Goal: Information Seeking & Learning: Learn about a topic

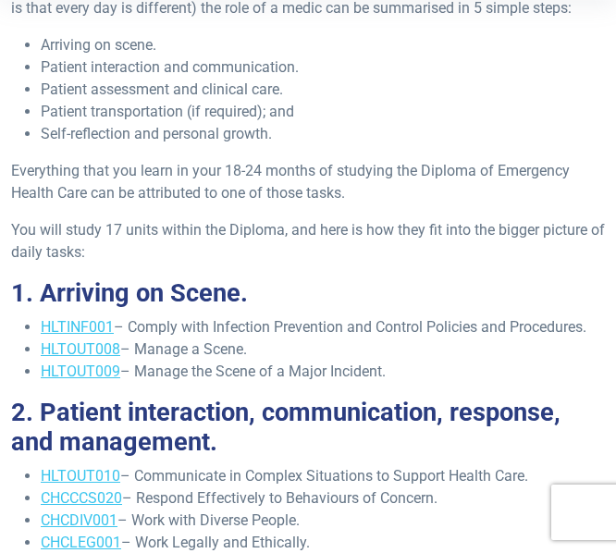
scroll to position [497, 0]
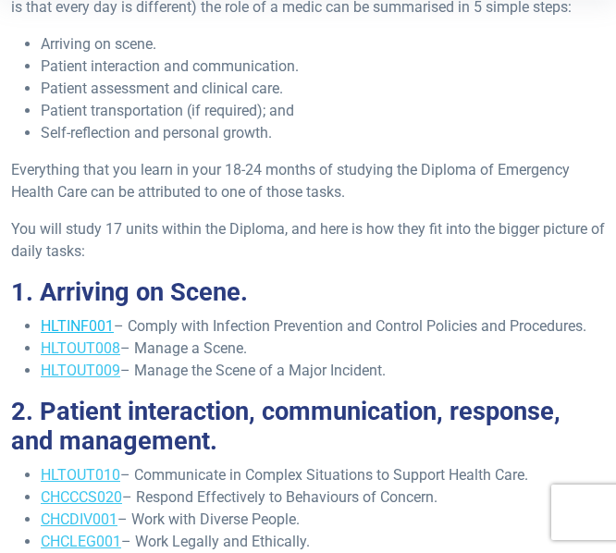
click at [81, 325] on link "HLTINF001" at bounding box center [77, 326] width 73 height 18
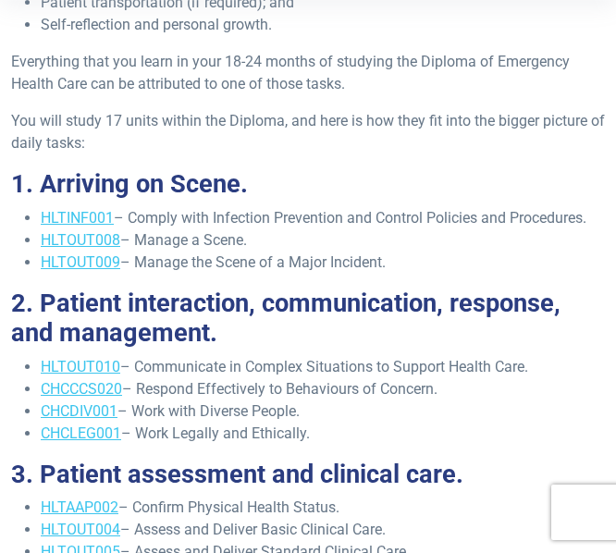
scroll to position [595, 0]
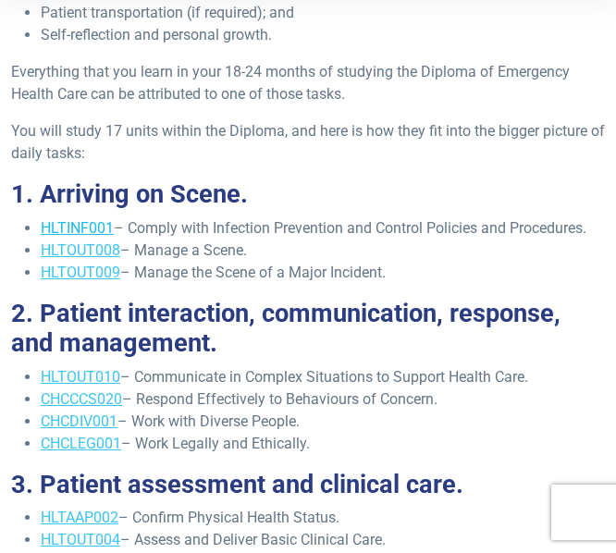
click at [74, 228] on link "HLTINF001" at bounding box center [77, 228] width 73 height 18
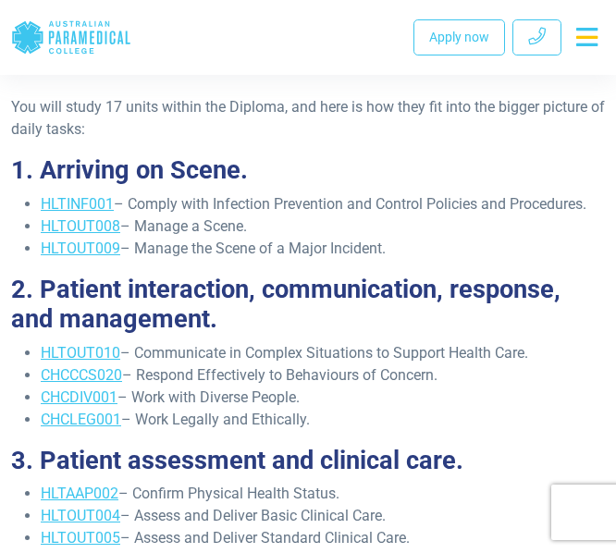
scroll to position [630, 0]
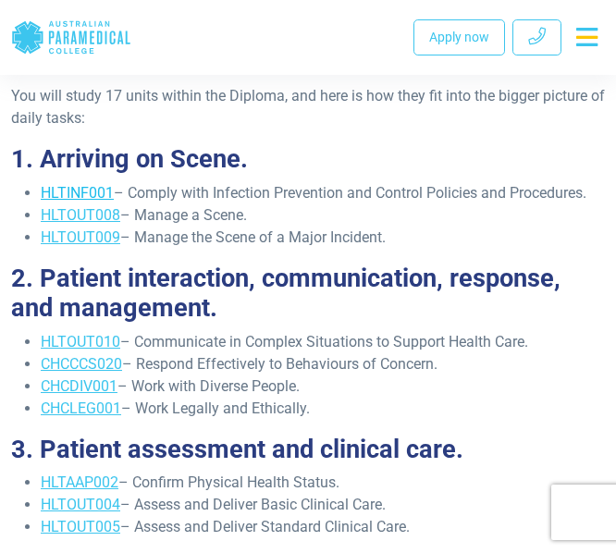
click at [87, 197] on link "HLTINF001" at bounding box center [77, 193] width 73 height 18
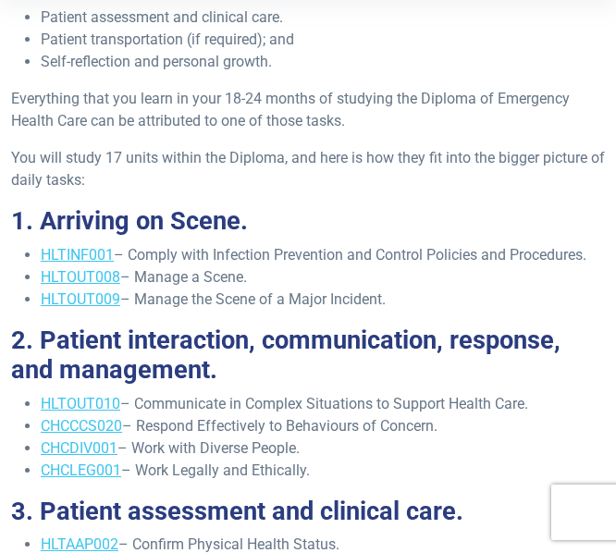
scroll to position [575, 0]
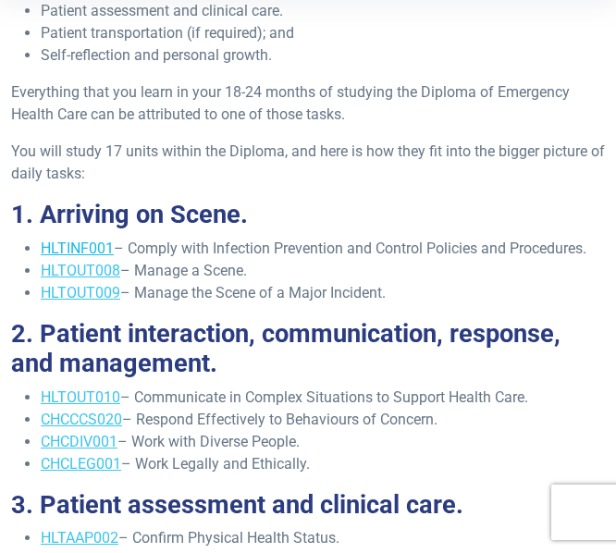
click at [93, 250] on link "HLTINF001" at bounding box center [77, 249] width 73 height 18
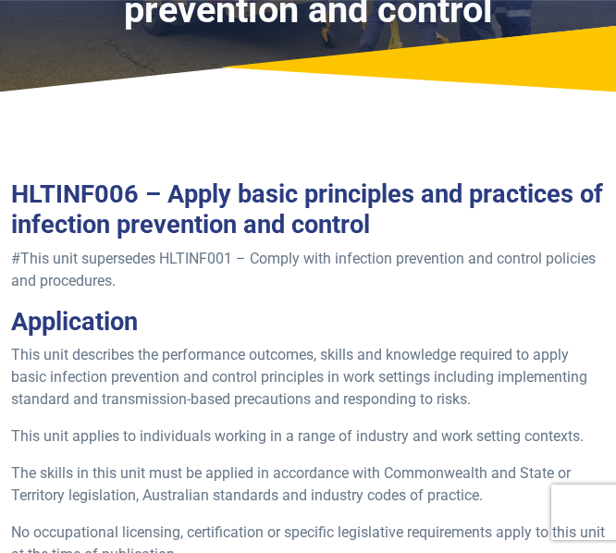
scroll to position [257, 0]
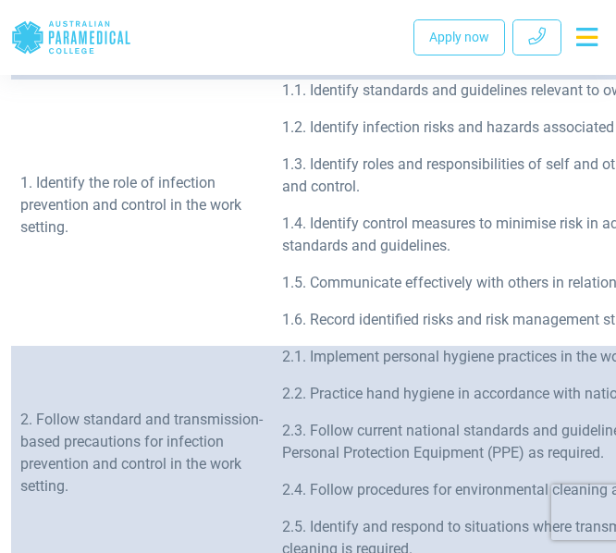
scroll to position [853, 0]
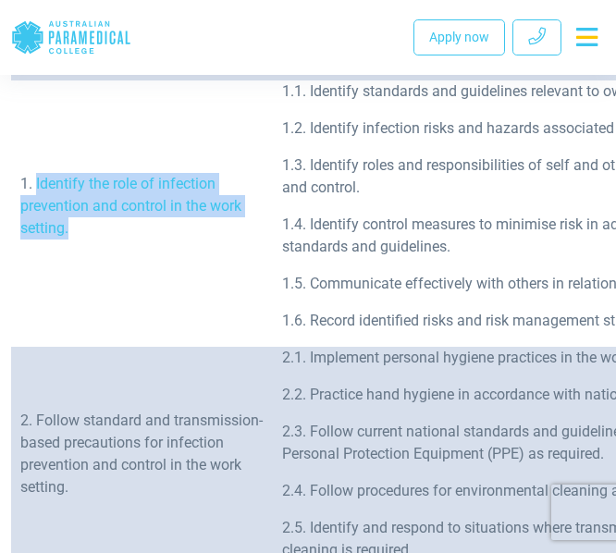
drag, startPoint x: 77, startPoint y: 226, endPoint x: 35, endPoint y: 192, distance: 53.9
click at [35, 192] on p "1. Identify the role of infection prevention and control in the work setting." at bounding box center [141, 206] width 243 height 67
copy p "Identify the role of infection prevention and control in the work setting."
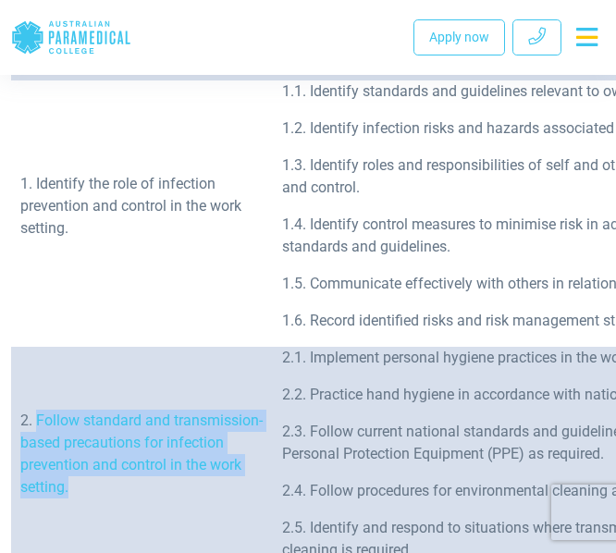
drag, startPoint x: 77, startPoint y: 489, endPoint x: 39, endPoint y: 425, distance: 74.3
click at [39, 425] on p "2. Follow standard and transmission-based precautions for infection prevention …" at bounding box center [141, 454] width 243 height 89
copy p "Follow standard and transmission-based precautions for infection prevention and…"
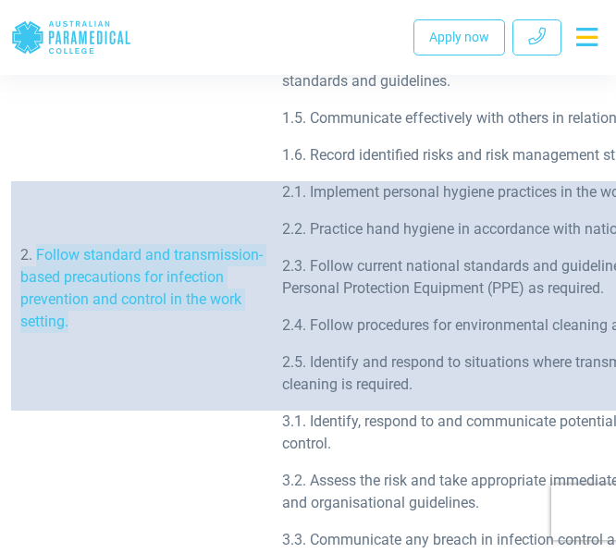
scroll to position [1209, 0]
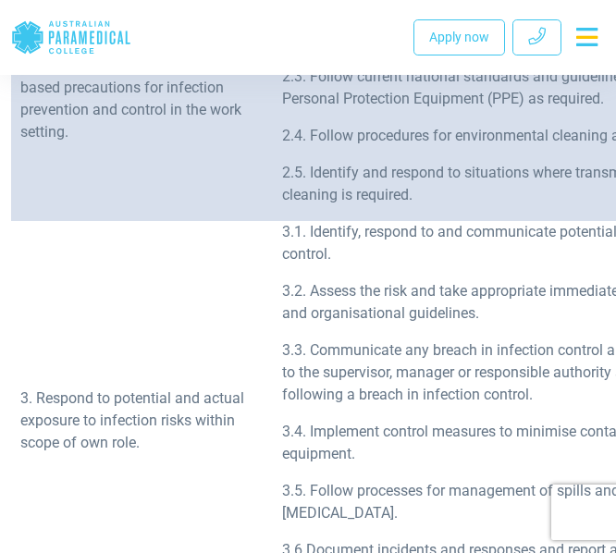
click at [165, 428] on p "3. Respond to potential and actual exposure to infection risks within scope of …" at bounding box center [141, 421] width 243 height 67
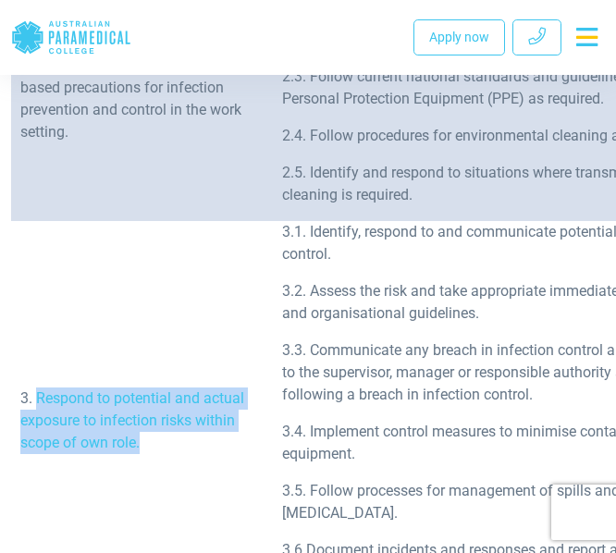
drag, startPoint x: 165, startPoint y: 428, endPoint x: 40, endPoint y: 387, distance: 131.4
click at [40, 388] on p "3. Respond to potential and actual exposure to infection risks within scope of …" at bounding box center [141, 421] width 243 height 67
copy p "Respond to potential and actual exposure to infection risks within scope of own…"
click at [244, 510] on td "3. Respond to potential and actual exposure to infection risks within scope of …" at bounding box center [142, 428] width 262 height 415
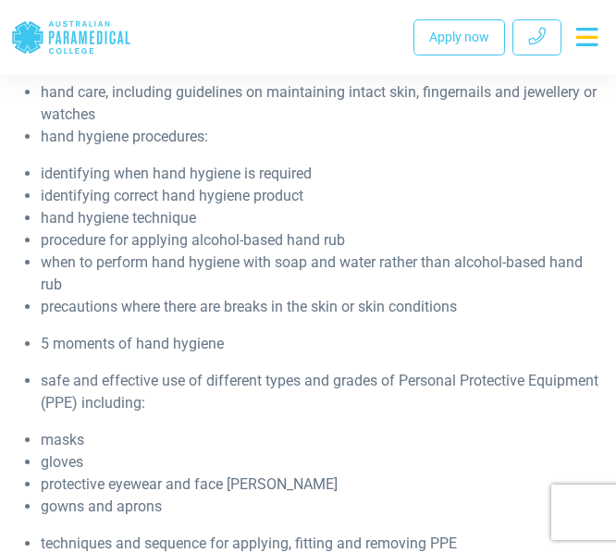
scroll to position [3498, 0]
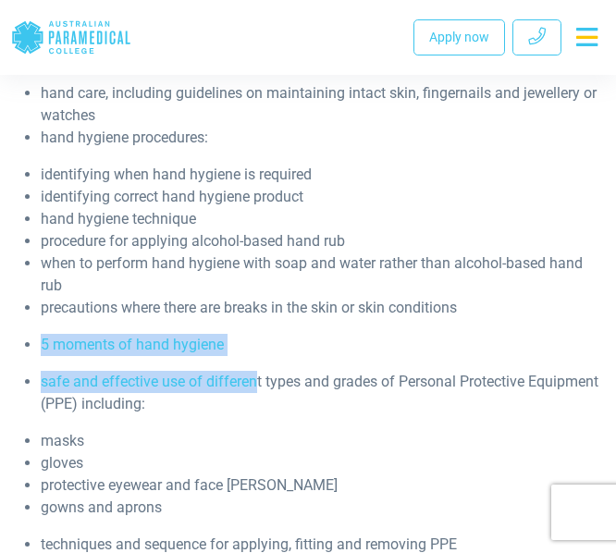
drag, startPoint x: 41, startPoint y: 306, endPoint x: 254, endPoint y: 318, distance: 214.1
click at [256, 334] on li "5 moments of hand hygiene" at bounding box center [323, 345] width 564 height 22
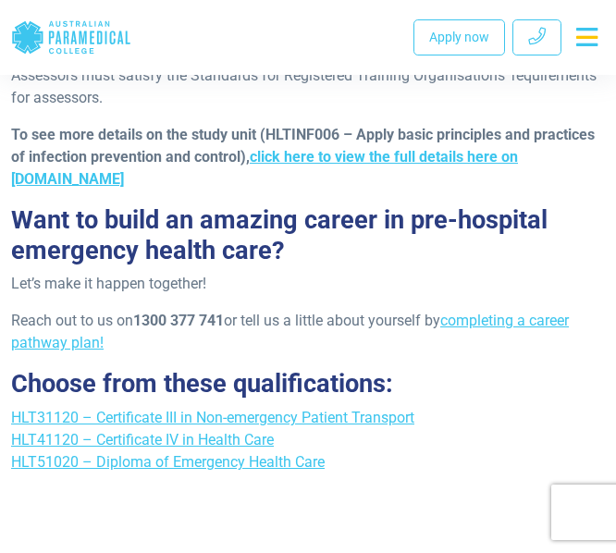
scroll to position [4967, 0]
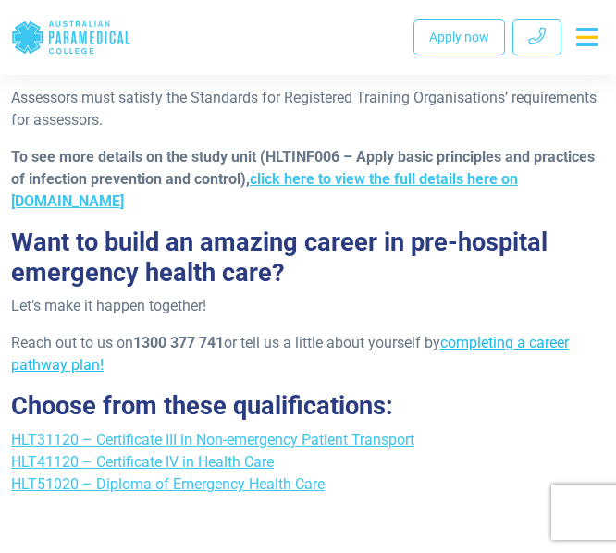
click at [487, 334] on link "completing a career pathway plan!" at bounding box center [290, 354] width 558 height 40
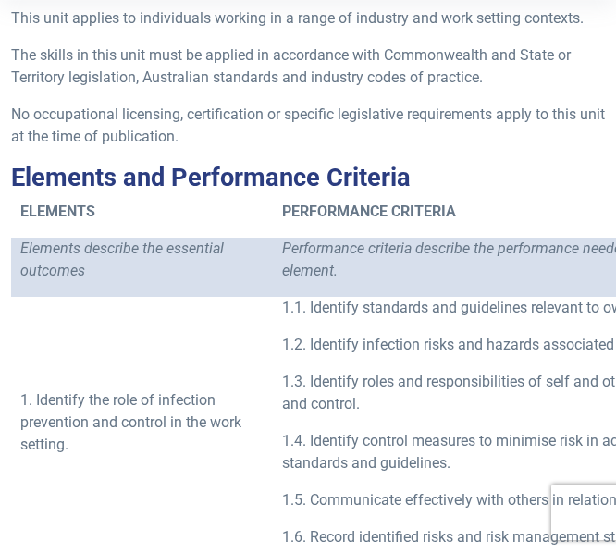
scroll to position [0, 0]
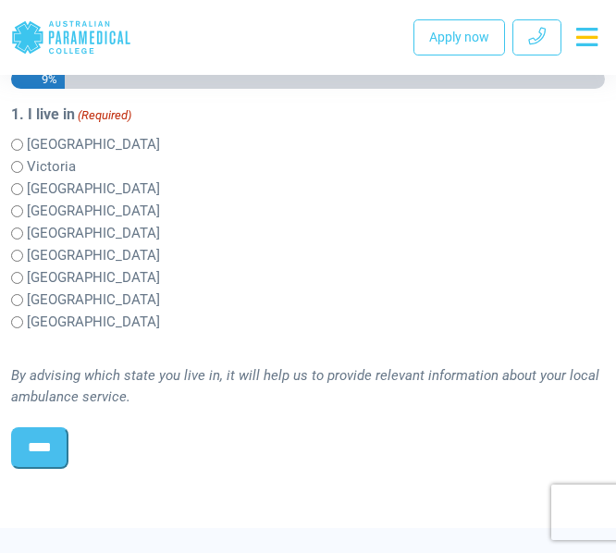
scroll to position [766, 0]
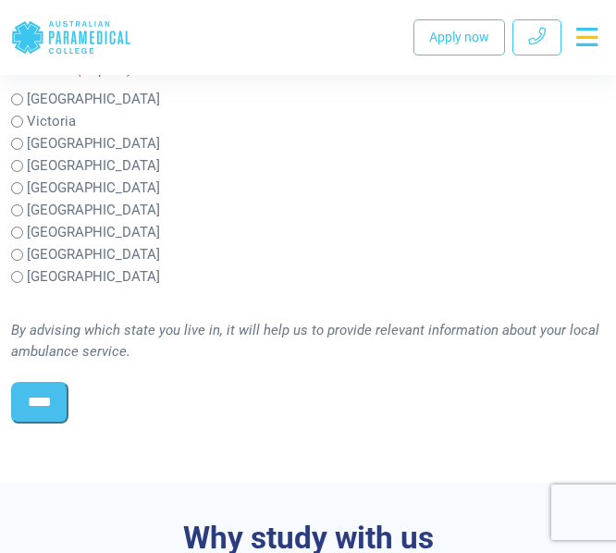
click at [58, 423] on input "****" at bounding box center [39, 402] width 57 height 41
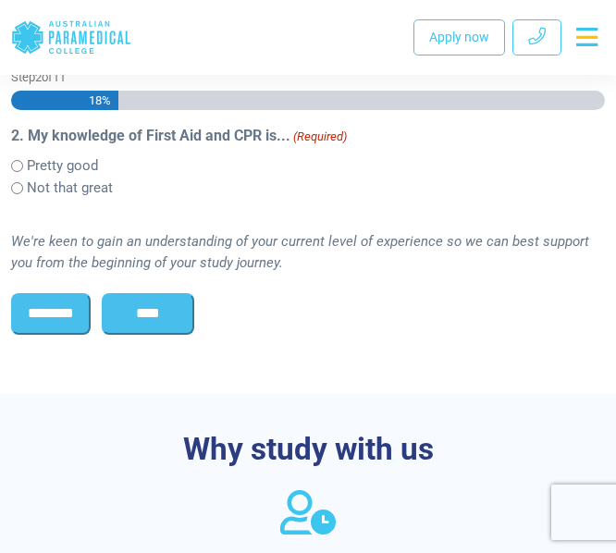
scroll to position [696, 0]
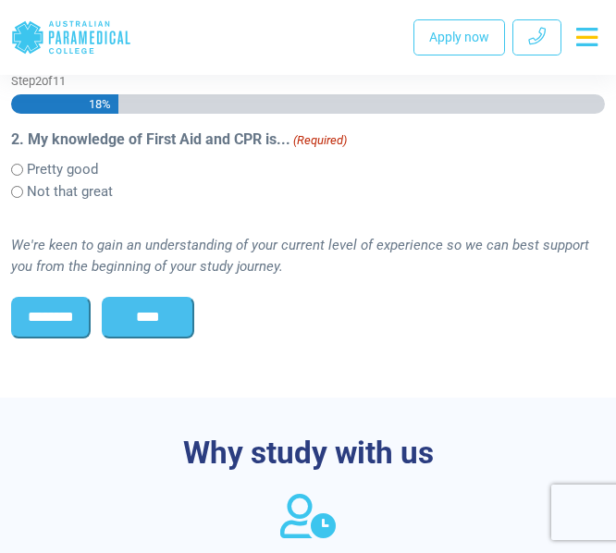
click at [167, 338] on input "****" at bounding box center [148, 317] width 93 height 41
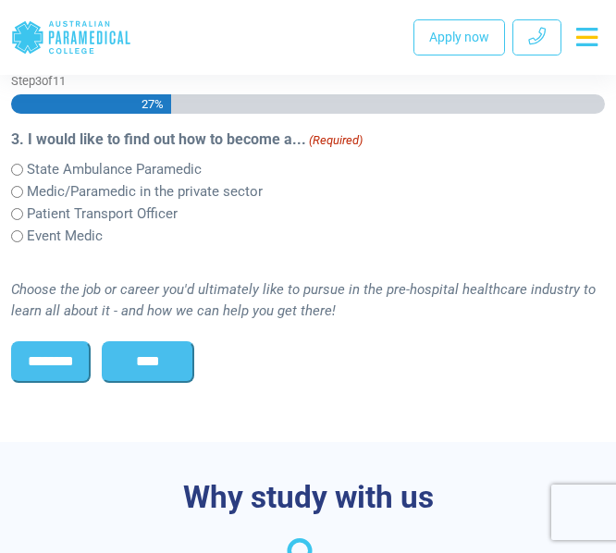
scroll to position [720, 0]
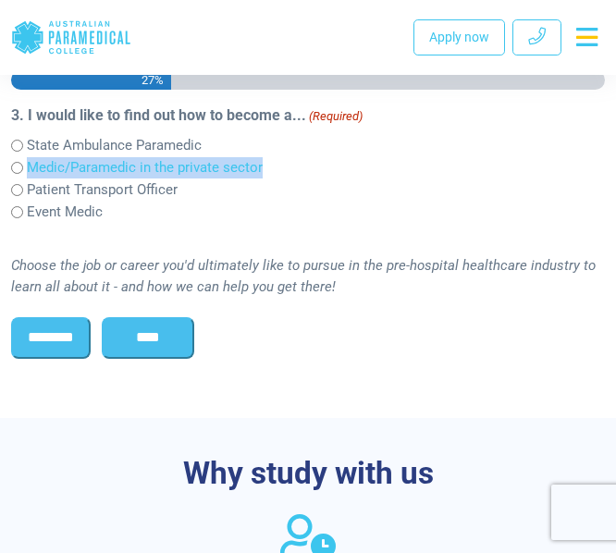
drag, startPoint x: 267, startPoint y: 217, endPoint x: 31, endPoint y: 217, distance: 236.0
click at [31, 179] on div "Medic/Paramedic in the private sector" at bounding box center [308, 167] width 594 height 22
copy label "Medic/Paramedic in the private sector"
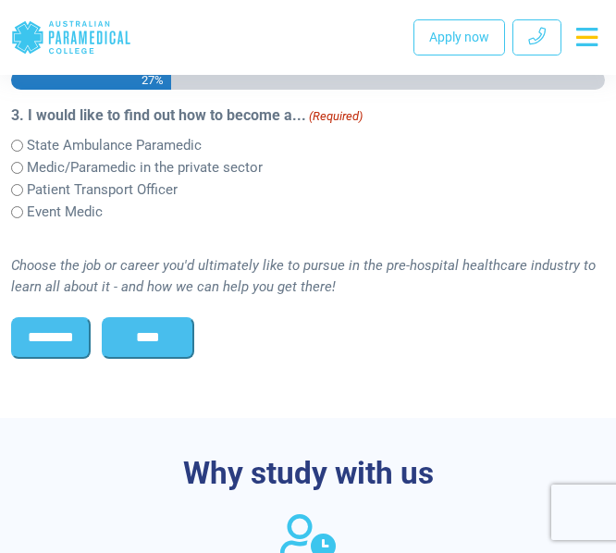
click at [228, 156] on div "State Ambulance Paramedic" at bounding box center [308, 145] width 594 height 22
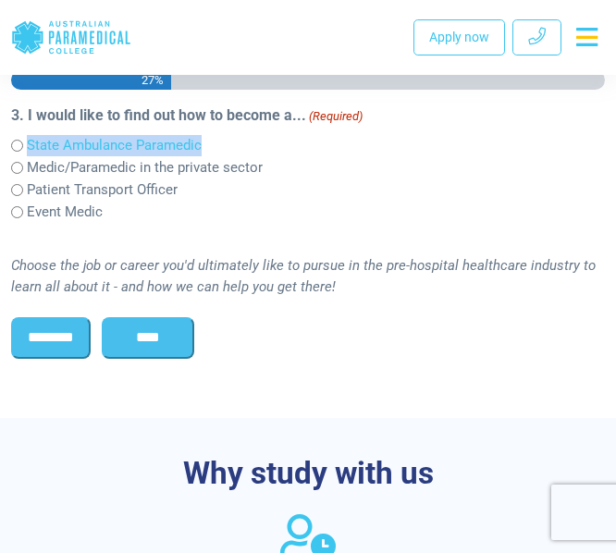
drag, startPoint x: 228, startPoint y: 190, endPoint x: 36, endPoint y: 193, distance: 191.6
click at [36, 156] on div "State Ambulance Paramedic" at bounding box center [308, 145] width 594 height 22
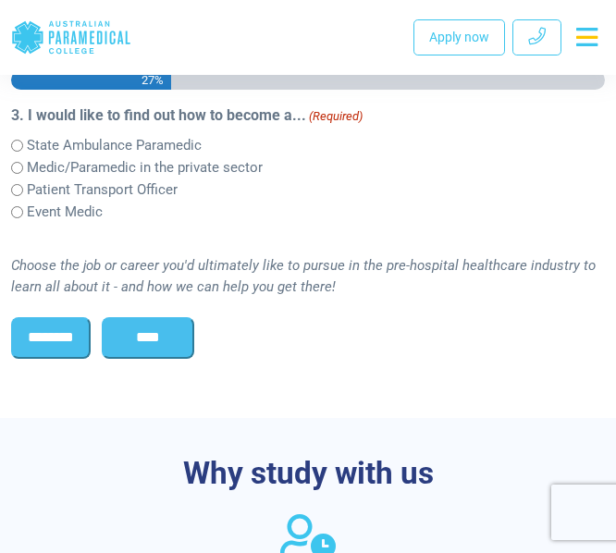
click at [234, 278] on div "Choose the job or career you'd ultimately like to pursue in the pre-hospital he…" at bounding box center [308, 260] width 594 height 75
click at [148, 358] on input "****" at bounding box center [148, 337] width 93 height 41
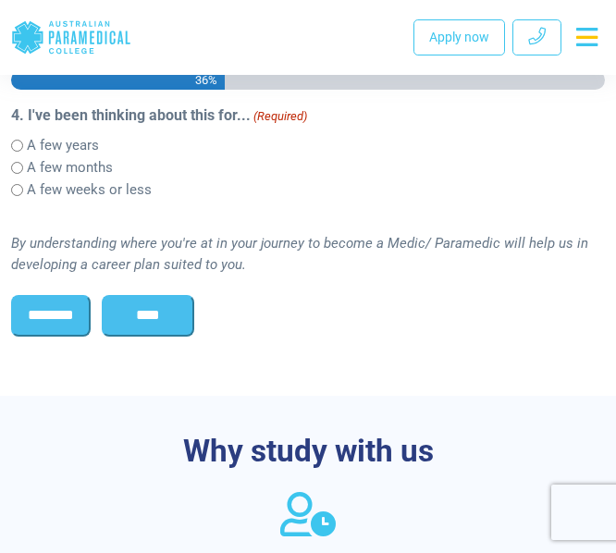
scroll to position [0, 0]
click at [151, 336] on input "****" at bounding box center [148, 315] width 93 height 41
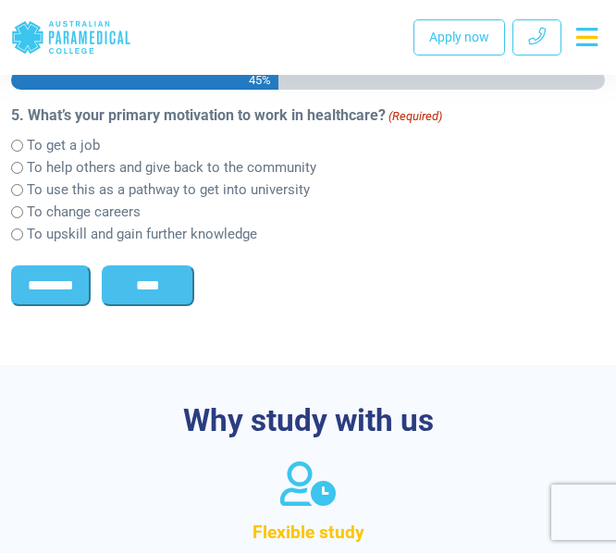
click at [52, 306] on input "********" at bounding box center [51, 286] width 80 height 41
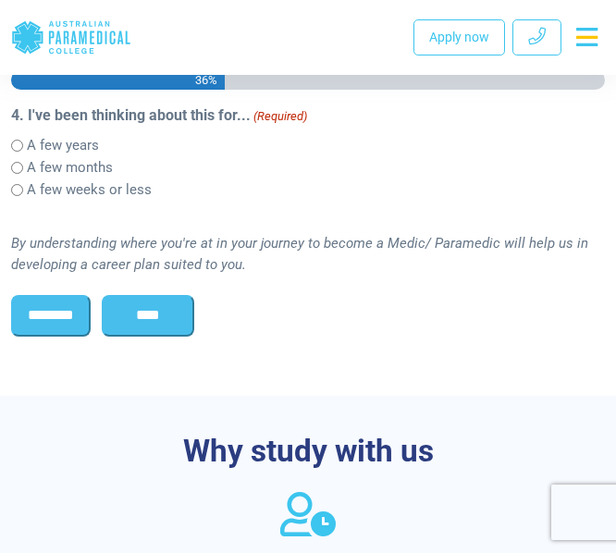
click at [69, 336] on input "********" at bounding box center [51, 315] width 80 height 41
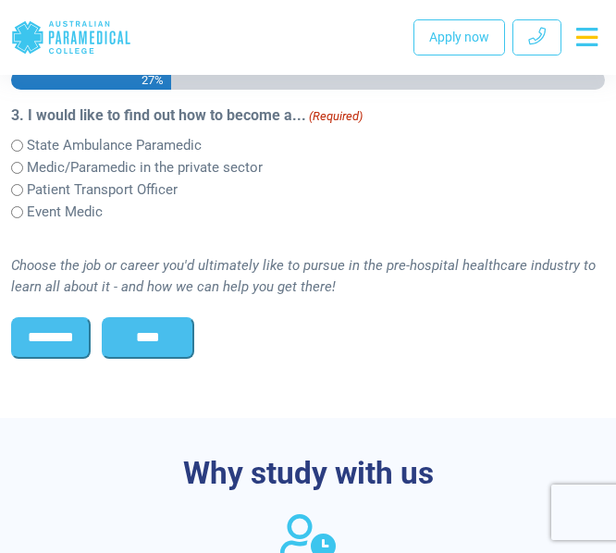
click at [18, 156] on div "State Ambulance Paramedic" at bounding box center [308, 145] width 594 height 22
click at [159, 358] on input "****" at bounding box center [148, 337] width 93 height 41
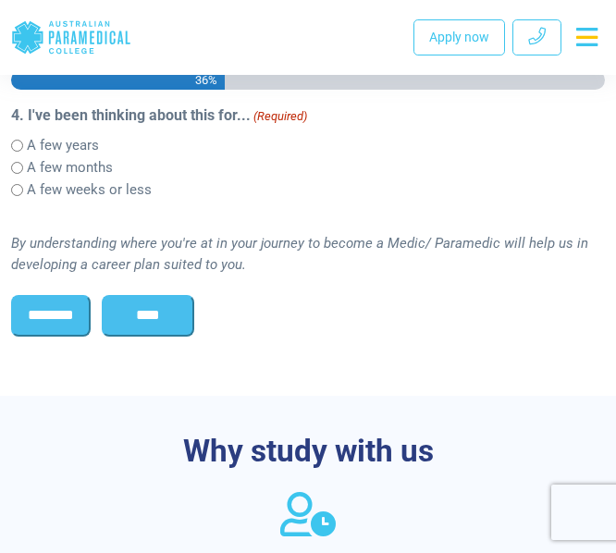
click at [169, 336] on input "****" at bounding box center [148, 315] width 93 height 41
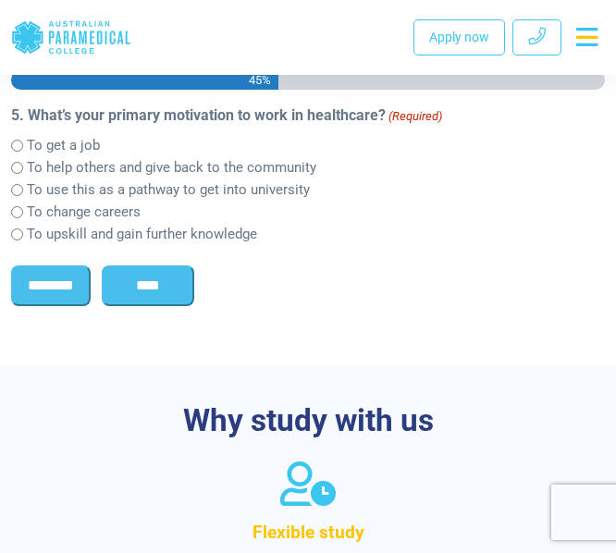
click at [152, 306] on input "****" at bounding box center [148, 286] width 93 height 41
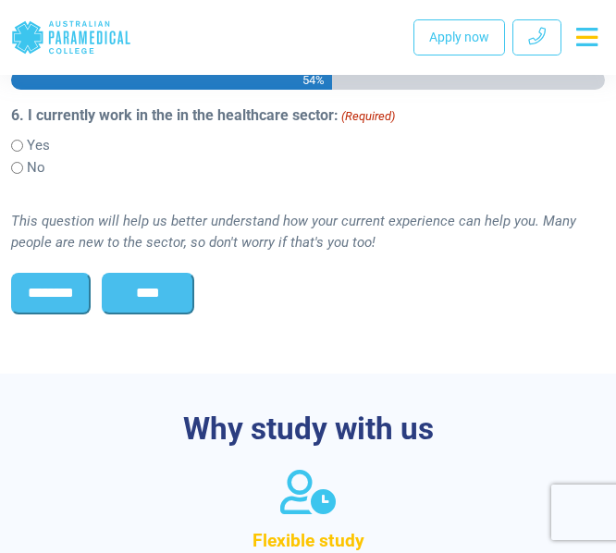
click at [147, 314] on input "****" at bounding box center [148, 293] width 93 height 41
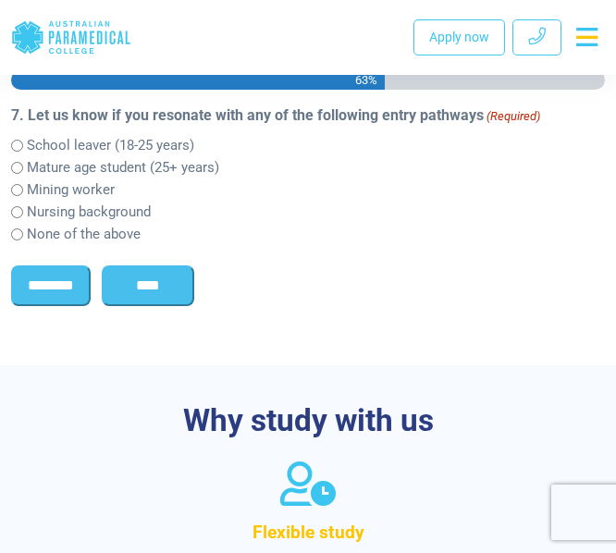
click at [157, 306] on input "****" at bounding box center [148, 286] width 93 height 41
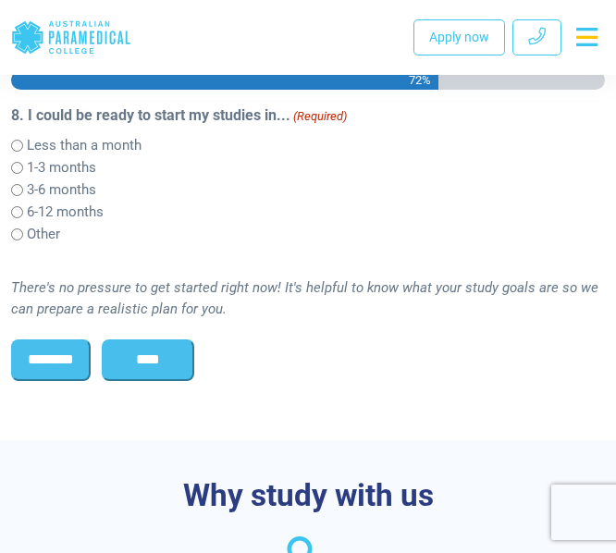
click at [144, 380] on input "****" at bounding box center [148, 360] width 93 height 41
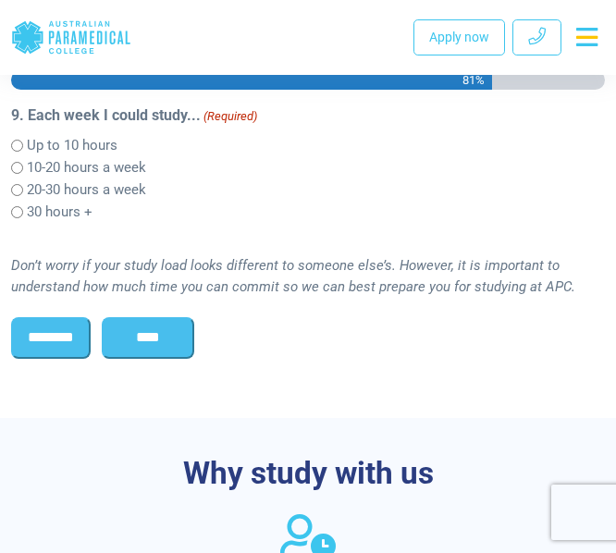
click at [165, 358] on input "****" at bounding box center [148, 337] width 93 height 41
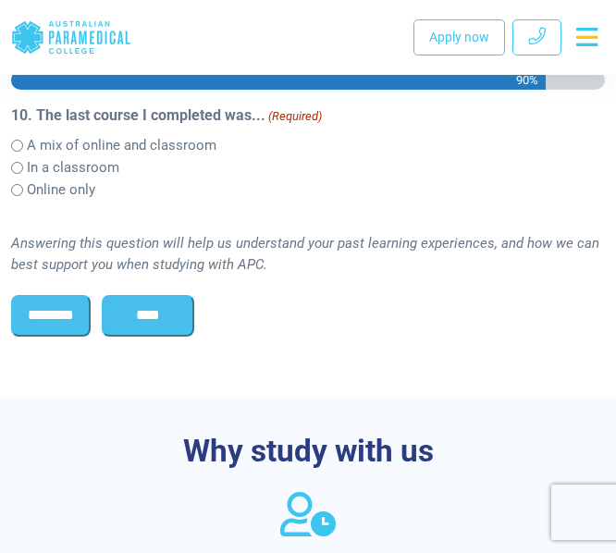
click at [155, 336] on input "****" at bounding box center [148, 315] width 93 height 41
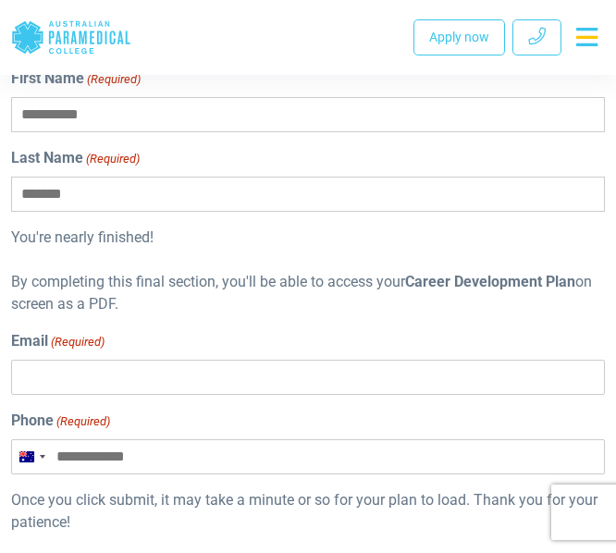
scroll to position [871, 0]
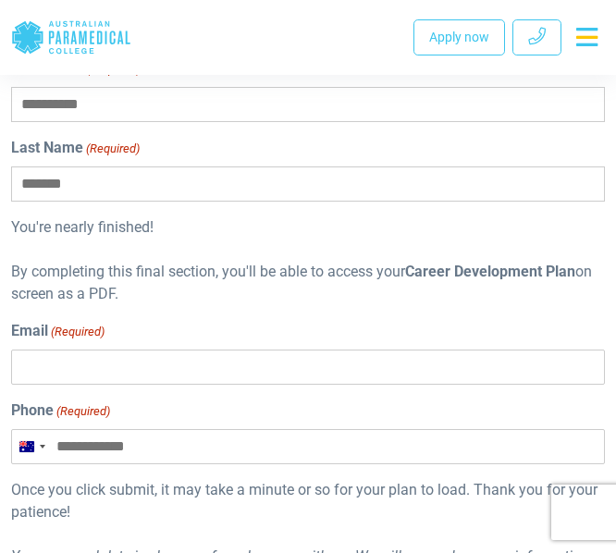
click at [96, 385] on input "Email (Required)" at bounding box center [308, 367] width 594 height 35
type input "**********"
type input "*******"
type input "*****"
drag, startPoint x: 218, startPoint y: 411, endPoint x: -3, endPoint y: 419, distance: 221.3
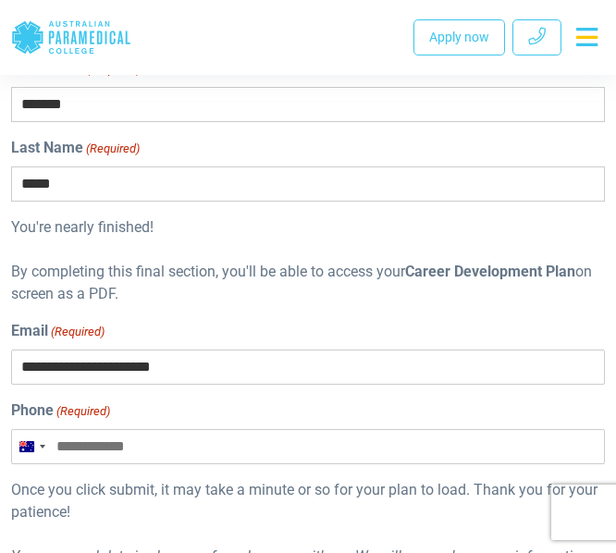
type input "**********"
click at [156, 465] on input "Phone (Required)" at bounding box center [308, 446] width 594 height 35
type input "*"
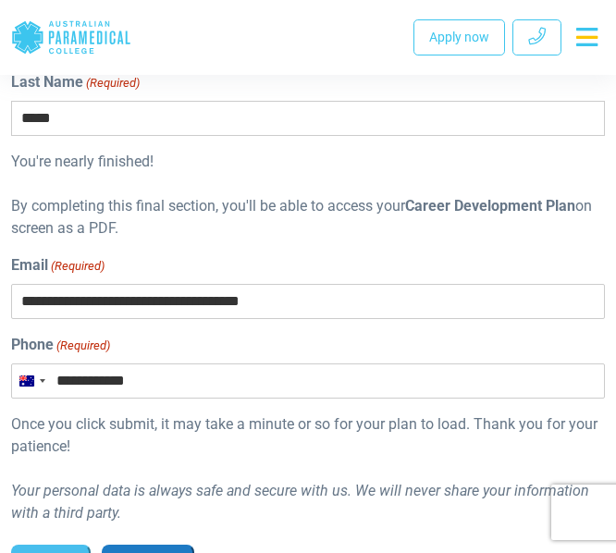
scroll to position [1102, 0]
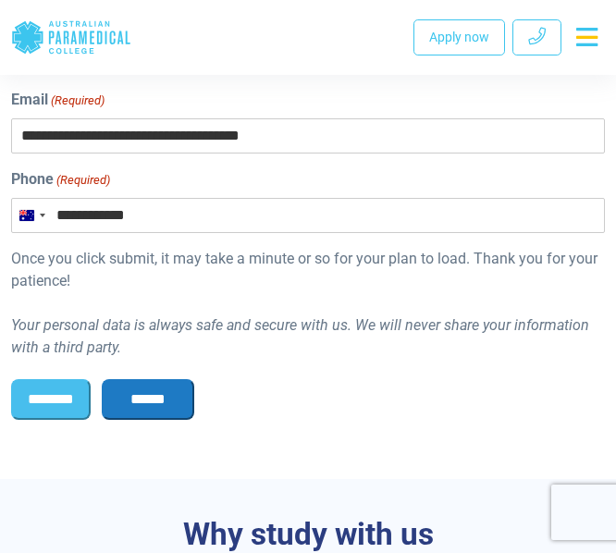
type input "**********"
click at [184, 420] on input "******" at bounding box center [148, 399] width 93 height 41
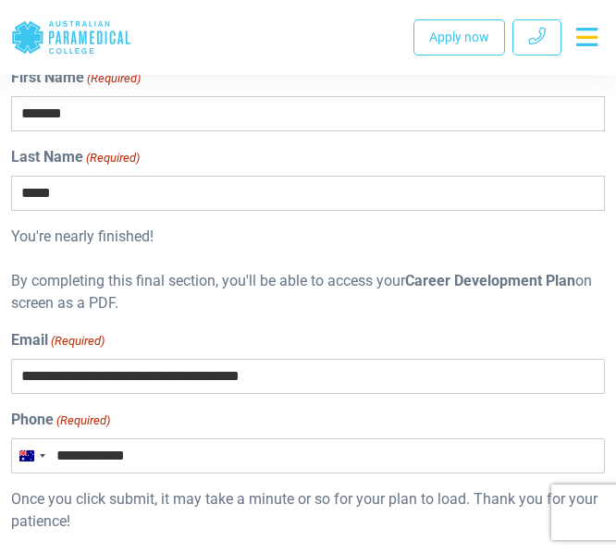
scroll to position [862, 0]
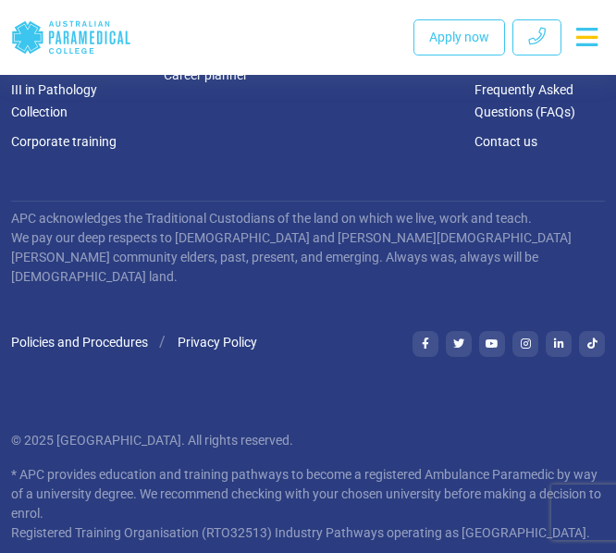
scroll to position [3052, 0]
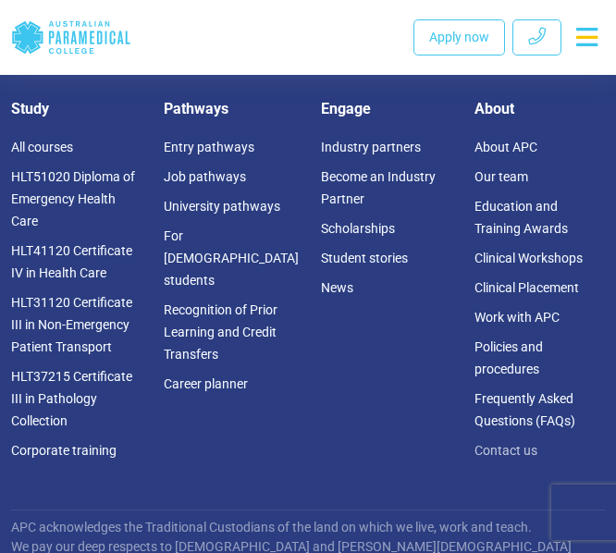
click at [506, 446] on link "Contact us" at bounding box center [506, 450] width 63 height 15
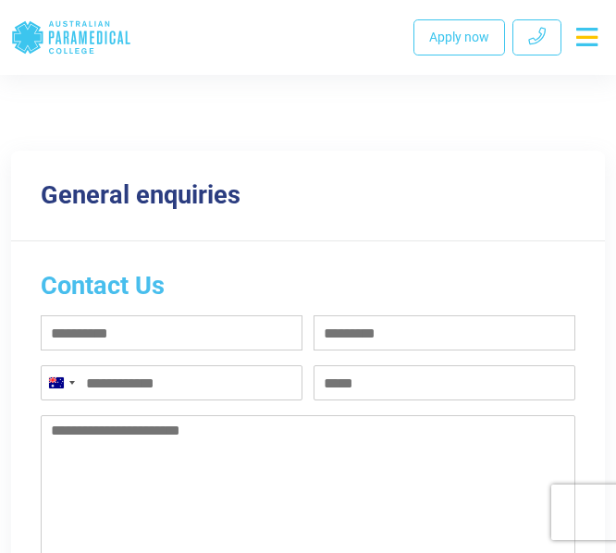
scroll to position [1163, 0]
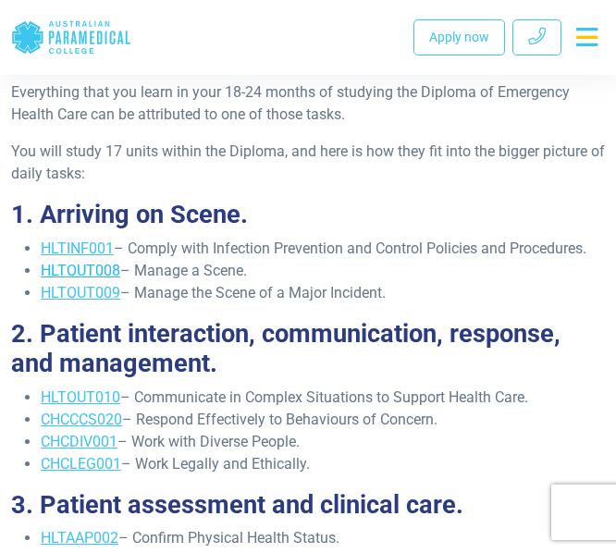
click at [99, 272] on link "HLTOUT008" at bounding box center [81, 271] width 80 height 18
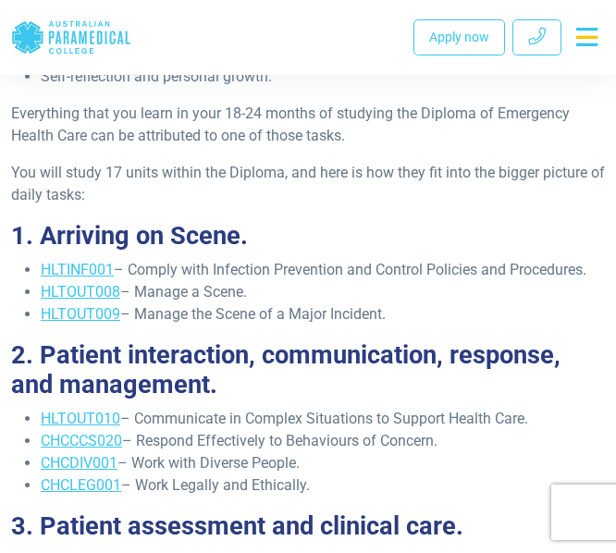
scroll to position [552, 0]
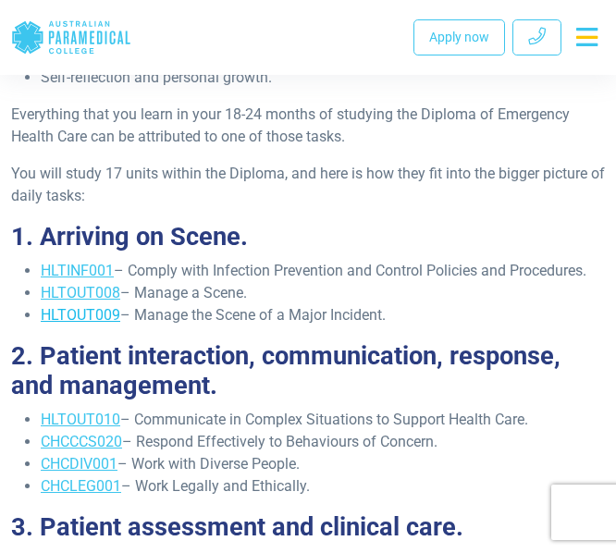
click at [73, 319] on link "HLTOUT009" at bounding box center [81, 315] width 80 height 18
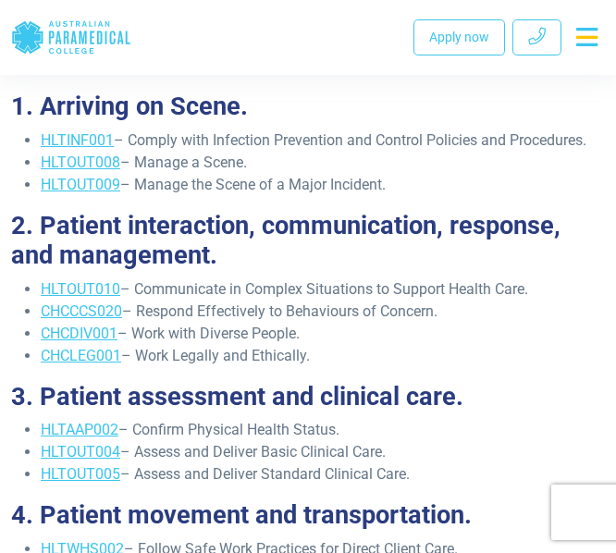
scroll to position [686, 0]
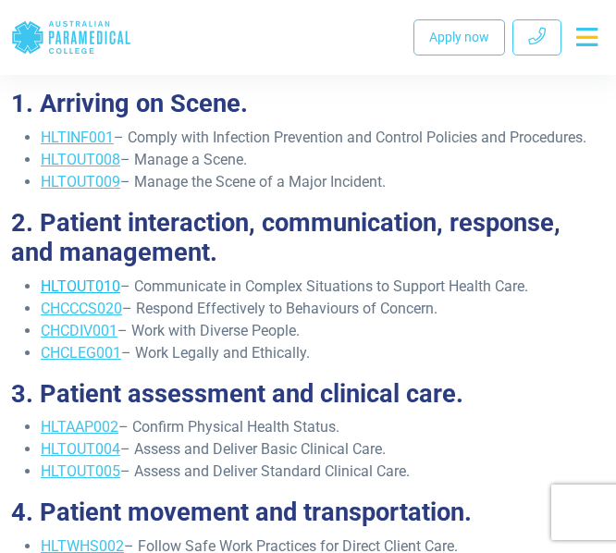
click at [90, 290] on link "HLTOUT010" at bounding box center [81, 287] width 80 height 18
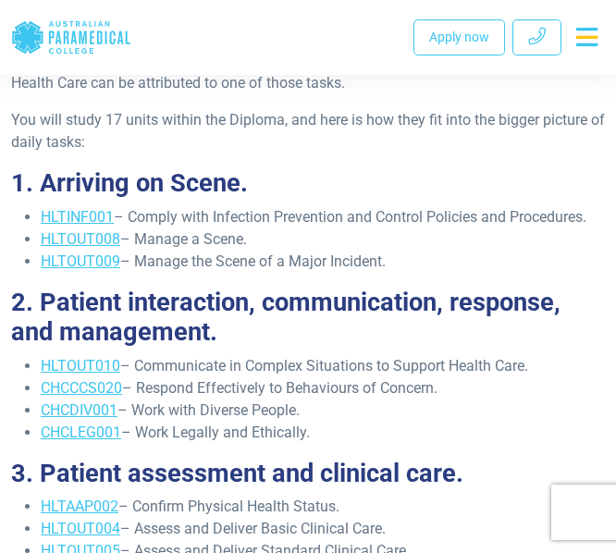
scroll to position [605, 0]
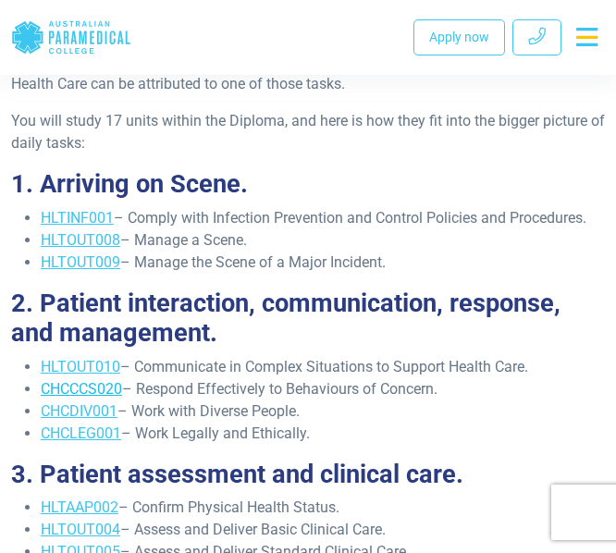
click at [79, 390] on link "CHCCCS020" at bounding box center [81, 389] width 81 height 18
click at [66, 371] on link "HLTOUT010" at bounding box center [81, 367] width 80 height 18
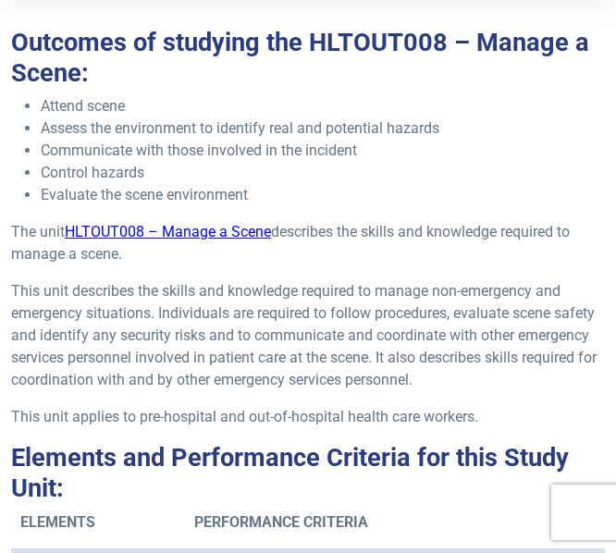
scroll to position [283, 0]
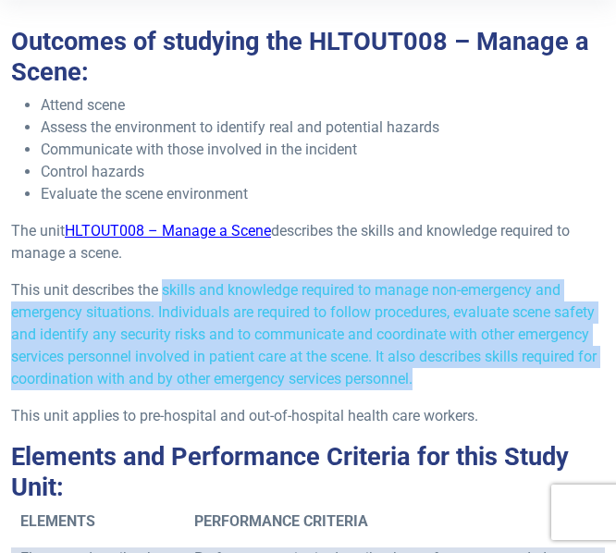
drag, startPoint x: 167, startPoint y: 287, endPoint x: 447, endPoint y: 379, distance: 295.3
click at [447, 379] on p "This unit describes the skills and knowledge required to manage non-emergency a…" at bounding box center [308, 334] width 594 height 111
copy p "skills and knowledge required to manage non-emergency and emergency situations.…"
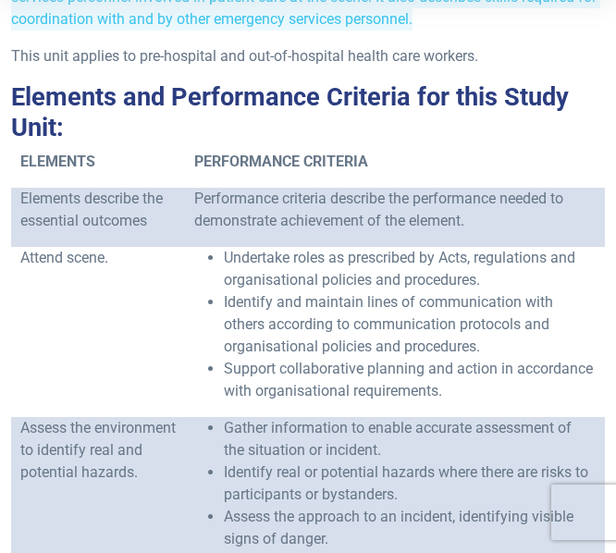
scroll to position [646, 0]
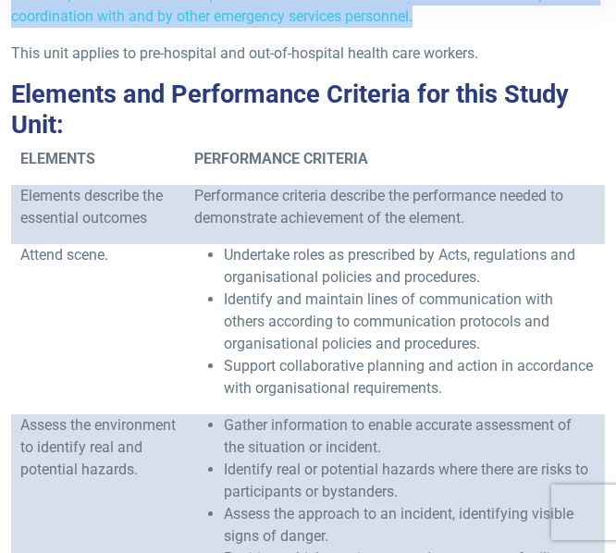
click at [103, 330] on td "Attend scene." at bounding box center [98, 329] width 174 height 170
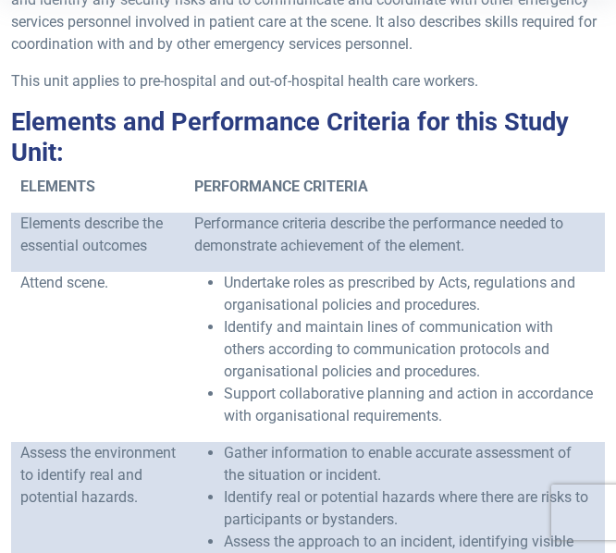
scroll to position [619, 0]
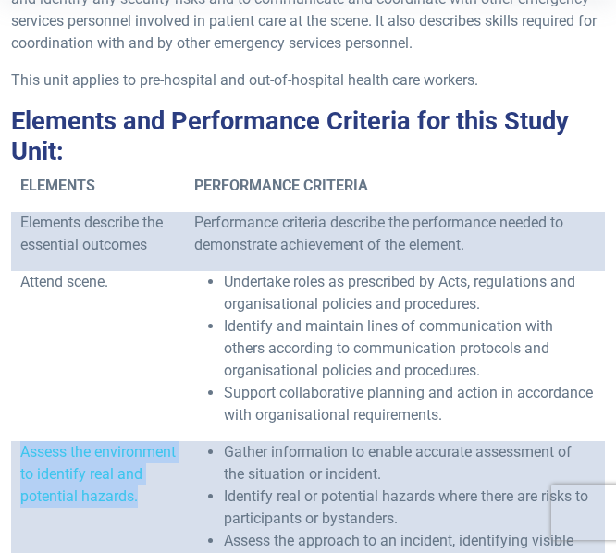
drag, startPoint x: 21, startPoint y: 454, endPoint x: 89, endPoint y: 515, distance: 91.1
click at [89, 508] on p "Assess the environment to identify real and potential hazards." at bounding box center [97, 474] width 155 height 67
copy span "Assess the environment to identify real and potential hazards."
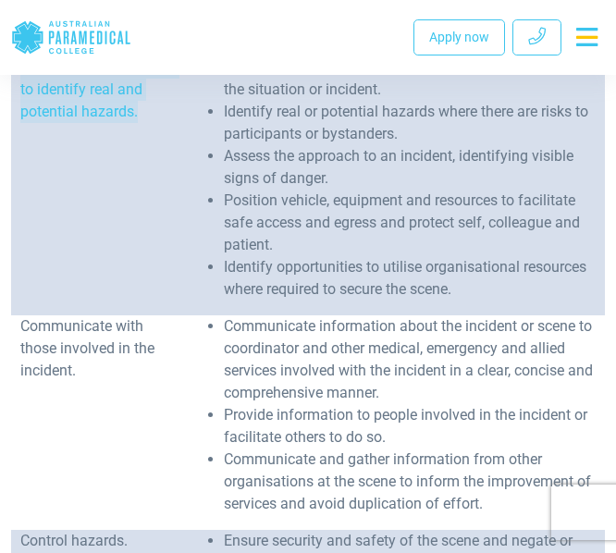
scroll to position [1060, 0]
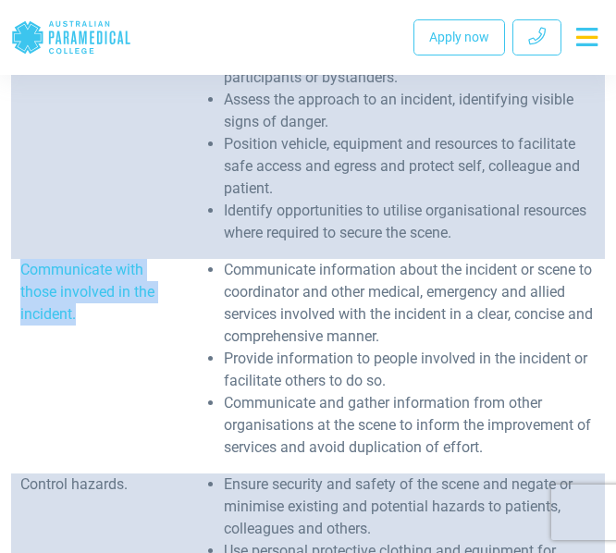
drag, startPoint x: 20, startPoint y: 268, endPoint x: 82, endPoint y: 313, distance: 76.3
click at [82, 313] on p "Communicate with those involved in the incident." at bounding box center [97, 292] width 155 height 67
copy span "Communicate with those involved in the incident."
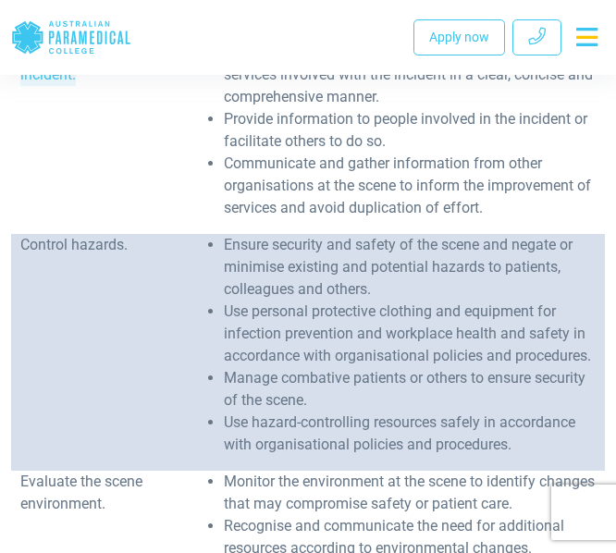
scroll to position [1310, 0]
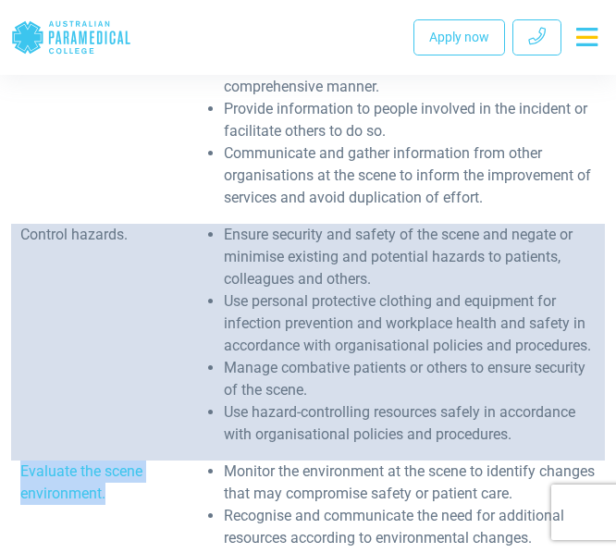
drag, startPoint x: 112, startPoint y: 494, endPoint x: 20, endPoint y: 477, distance: 93.3
click at [20, 477] on td "Evaluate the scene environment." at bounding box center [98, 535] width 174 height 148
copy span "Evaluate the scene environment."
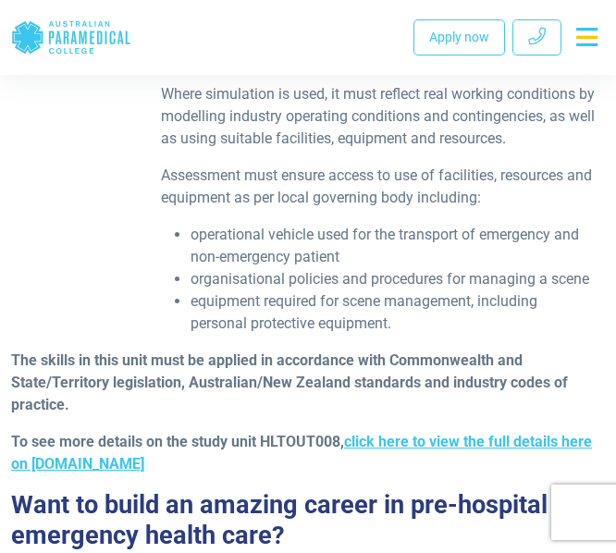
scroll to position [3170, 0]
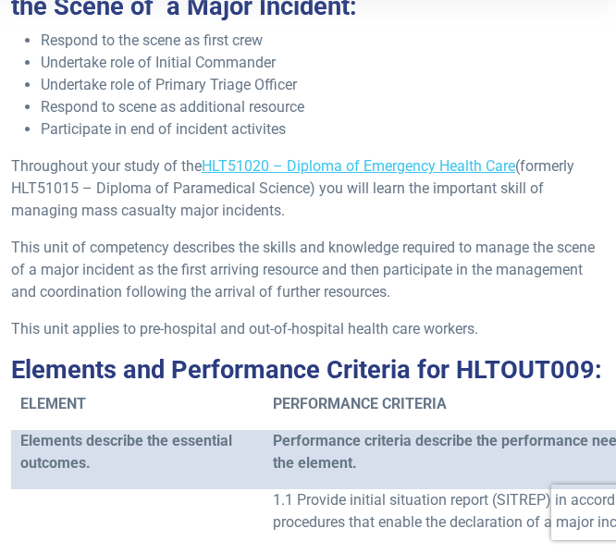
scroll to position [393, 0]
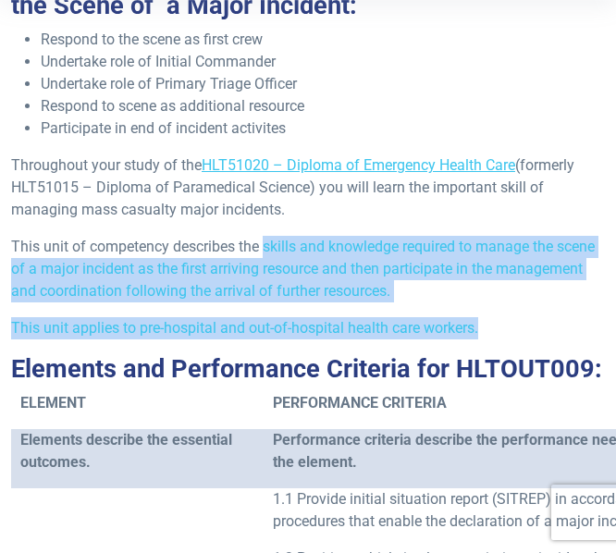
drag, startPoint x: 267, startPoint y: 250, endPoint x: 510, endPoint y: 319, distance: 252.2
copy div "skills and knowledge required to manage the scene of a major incident as the fi…"
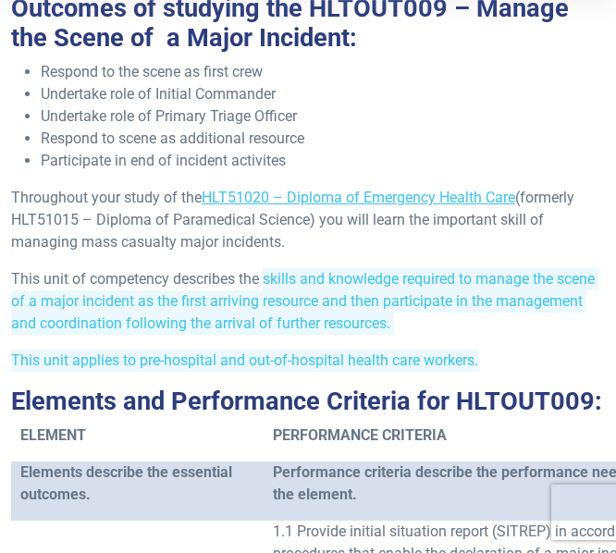
scroll to position [341, 0]
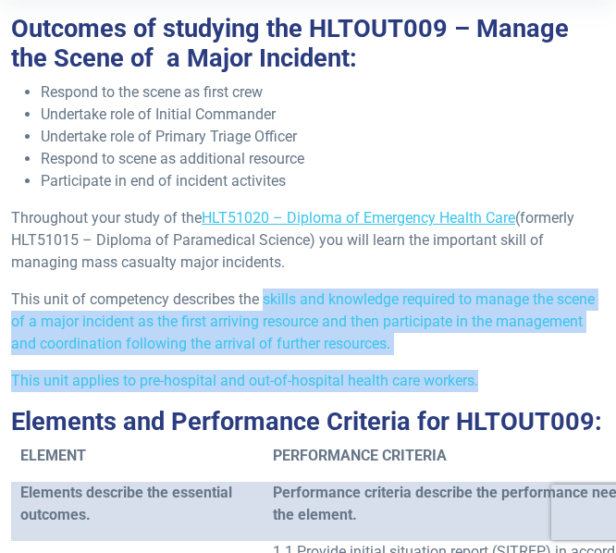
click at [305, 180] on li "Participate in end of incident activites" at bounding box center [323, 181] width 564 height 22
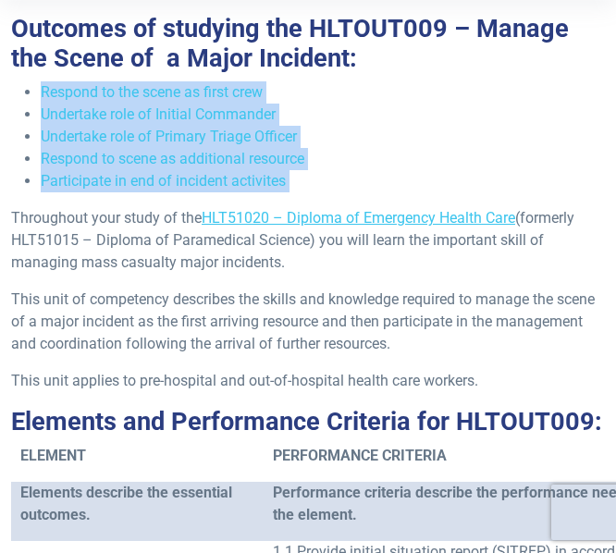
drag, startPoint x: 305, startPoint y: 180, endPoint x: 52, endPoint y: 97, distance: 266.9
click at [52, 97] on ul "Respond to the scene as first crew Undertake role of Initial Commander Undertak…" at bounding box center [308, 136] width 594 height 111
copy div "Respond to the scene as first crew Undertake role of Initial Commander Undertak…"
click at [157, 311] on p "This unit of competency describes the skills and knowledge required to manage t…" at bounding box center [308, 322] width 594 height 67
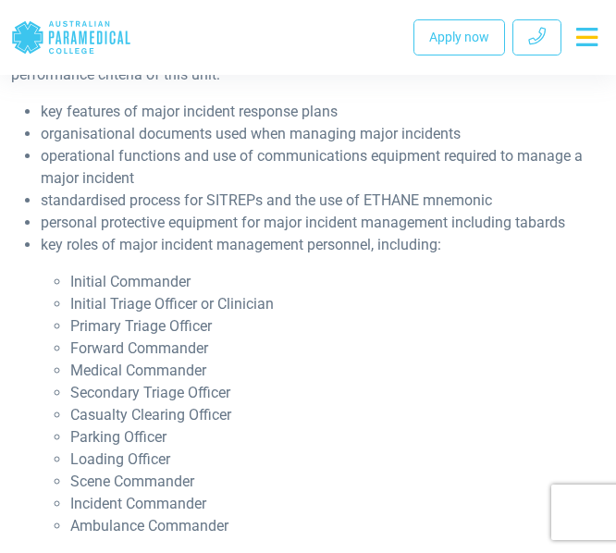
scroll to position [2325, 0]
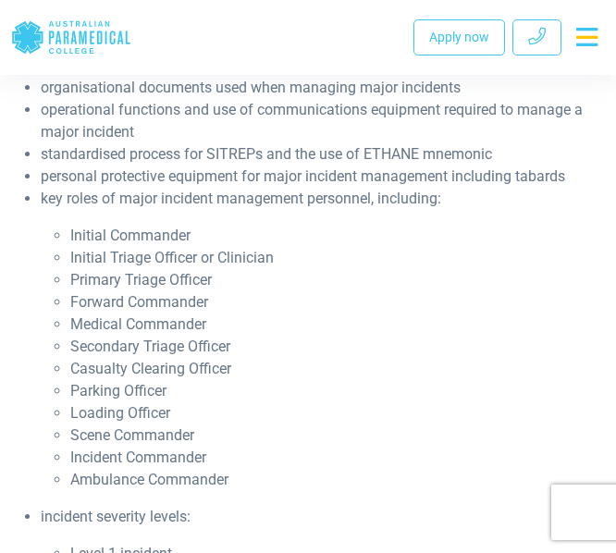
click at [41, 203] on li "key roles of major incident management personnel, including:" at bounding box center [323, 199] width 564 height 22
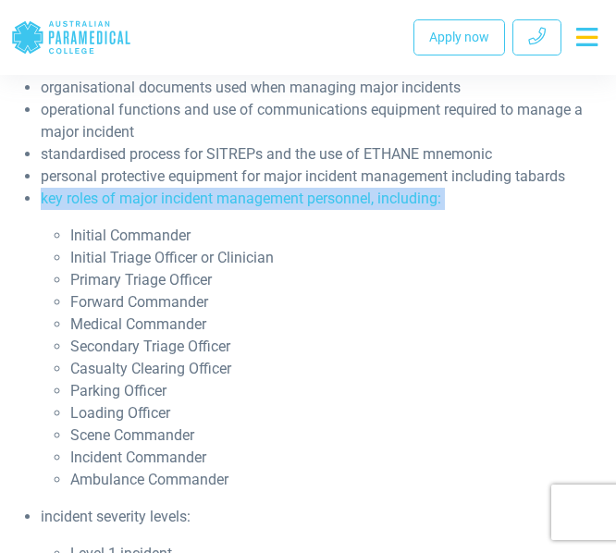
drag, startPoint x: 41, startPoint y: 203, endPoint x: 443, endPoint y: 204, distance: 402.5
click at [443, 204] on li "key roles of major incident management personnel, including:" at bounding box center [323, 199] width 564 height 22
copy div "key roles of major incident management personnel, including:"
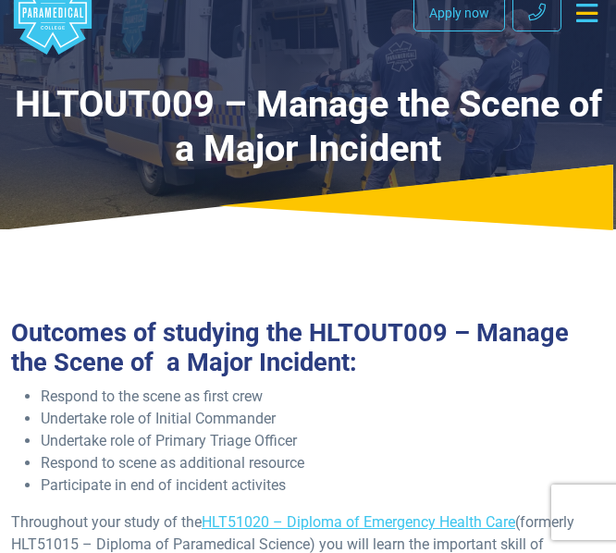
scroll to position [0, 0]
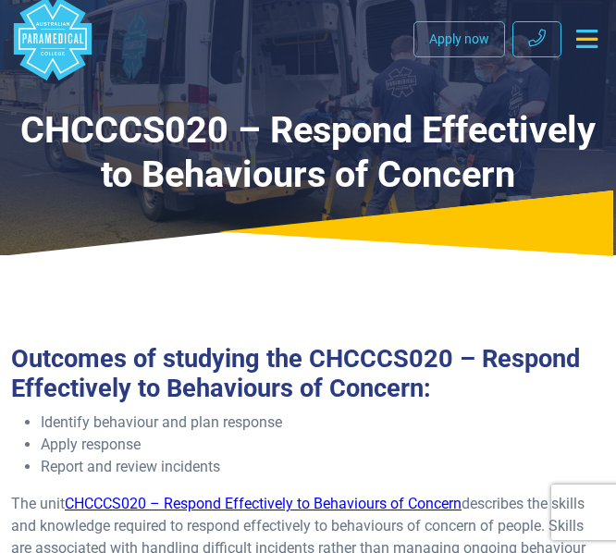
scroll to position [9, 0]
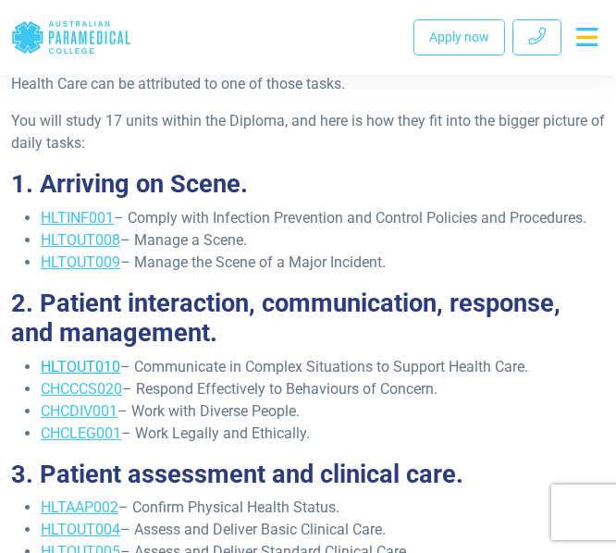
click at [71, 374] on link "HLTOUT010" at bounding box center [81, 367] width 80 height 18
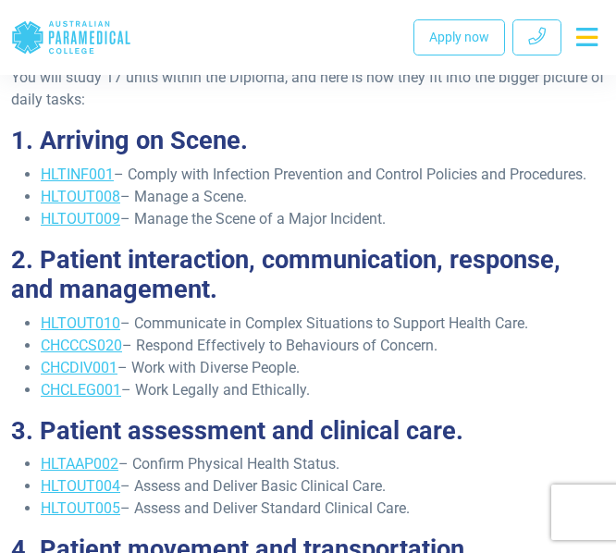
scroll to position [650, 0]
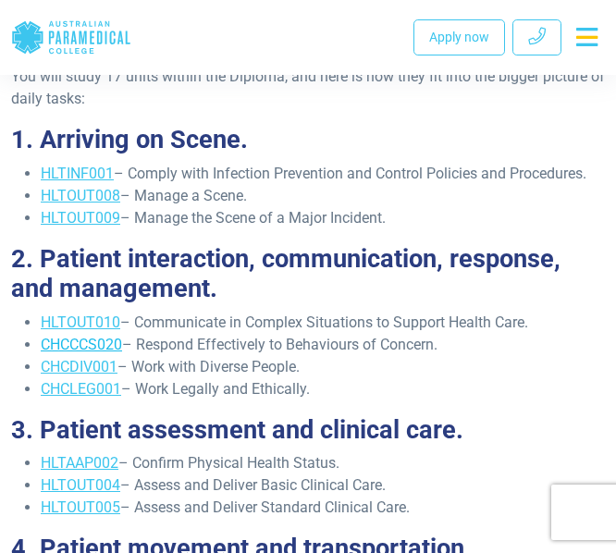
click at [77, 349] on link "CHCCCS020" at bounding box center [81, 345] width 81 height 18
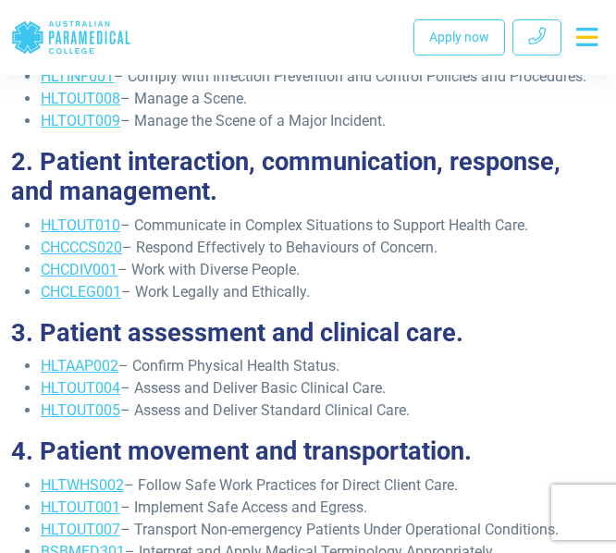
scroll to position [749, 0]
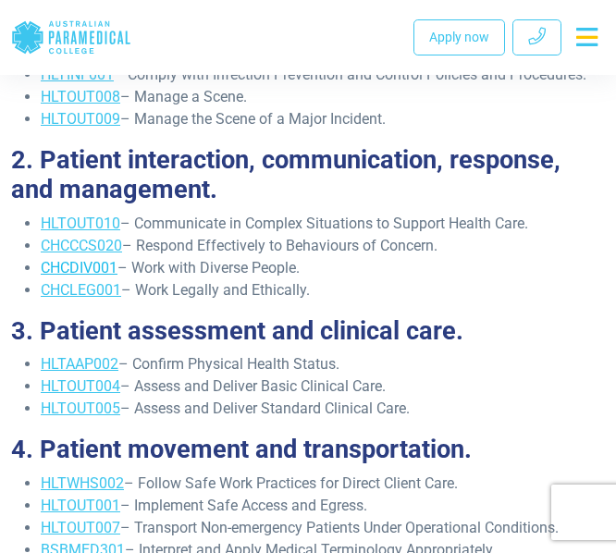
click at [83, 267] on link "CHCDIV001" at bounding box center [79, 268] width 77 height 18
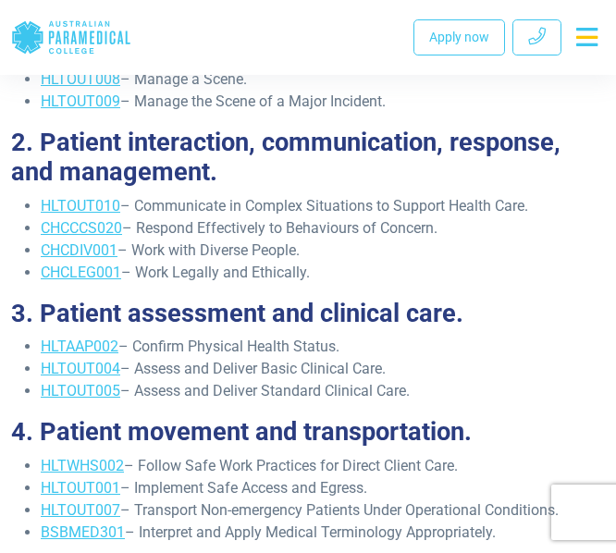
scroll to position [767, 0]
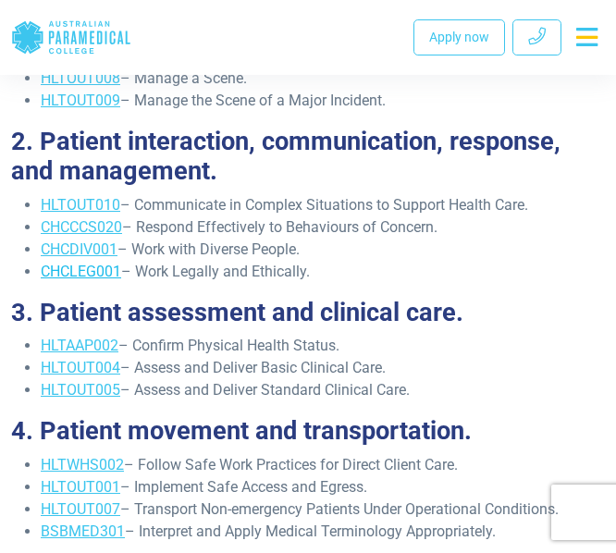
click at [67, 273] on link "CHCLEG001" at bounding box center [81, 272] width 81 height 18
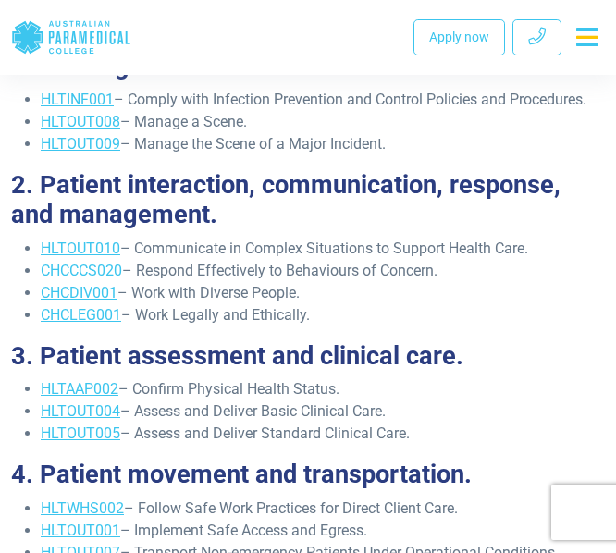
scroll to position [722, 0]
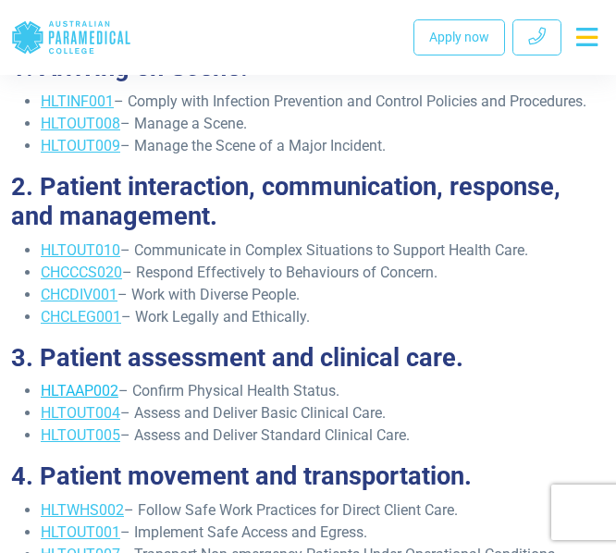
click at [50, 396] on link "HLTAAP002" at bounding box center [80, 391] width 78 height 18
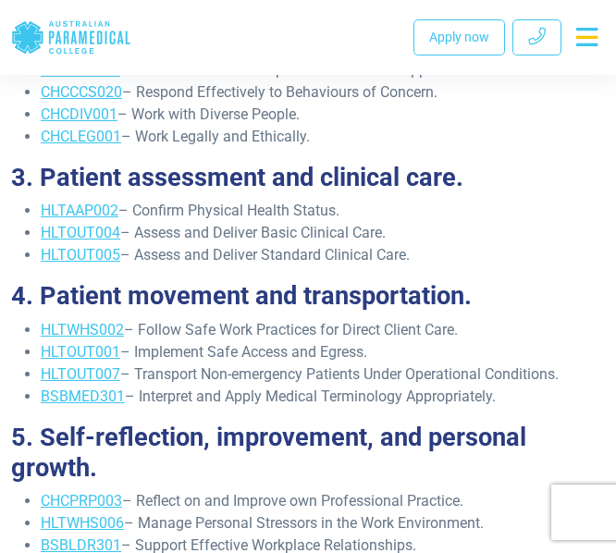
scroll to position [906, 0]
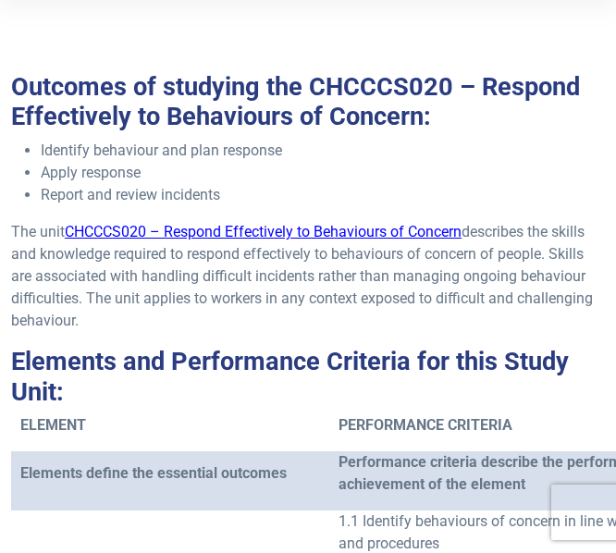
scroll to position [366, 0]
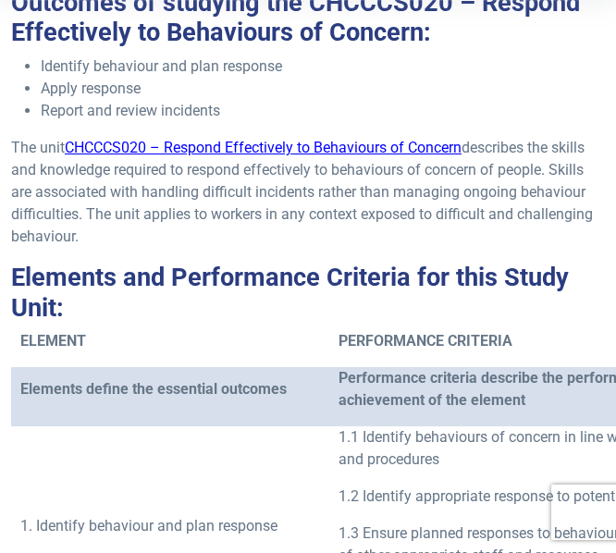
drag, startPoint x: 562, startPoint y: 150, endPoint x: 329, endPoint y: 246, distance: 251.4
click at [329, 246] on p "The unit CHCCCS020 – Respond Effectively to Behaviours of Concern describes the…" at bounding box center [308, 192] width 594 height 111
copy p "skills and knowledge required to respond effectively to behaviours of concern o…"
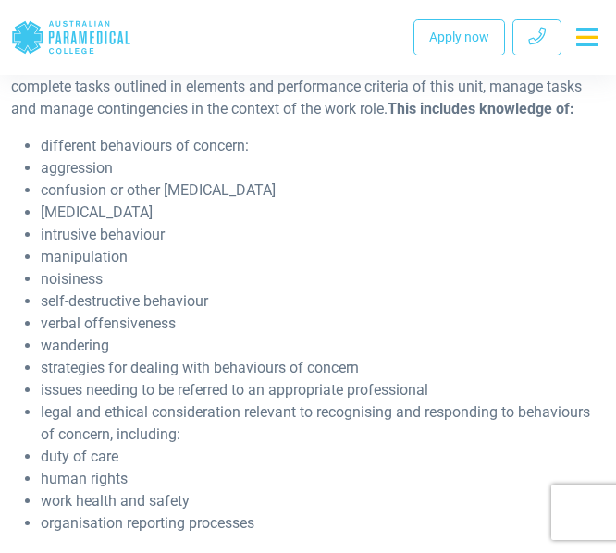
scroll to position [1718, 0]
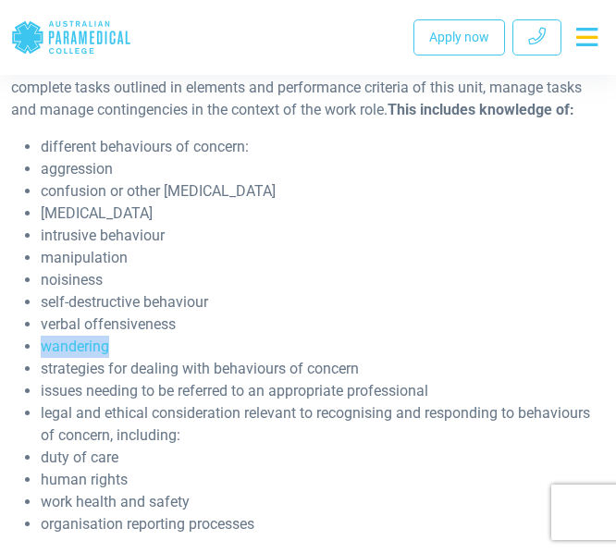
drag, startPoint x: 113, startPoint y: 345, endPoint x: 31, endPoint y: 353, distance: 81.8
click at [31, 353] on ul "different behaviours of concern: aggression confusion or other cognitive impair…" at bounding box center [308, 336] width 594 height 400
click at [140, 345] on li "wandering" at bounding box center [323, 347] width 564 height 22
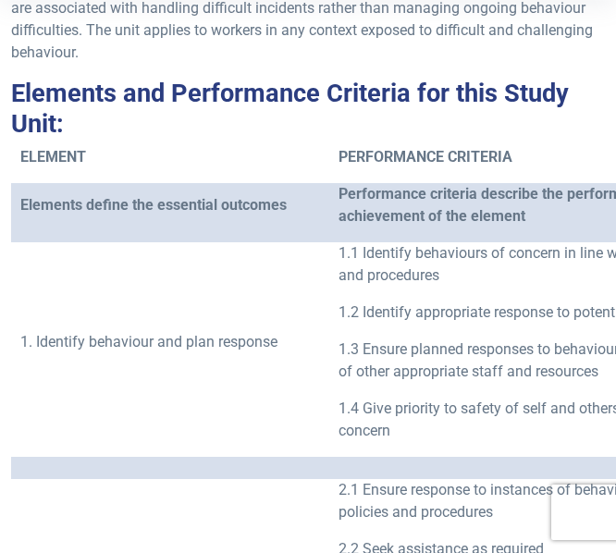
scroll to position [210, 0]
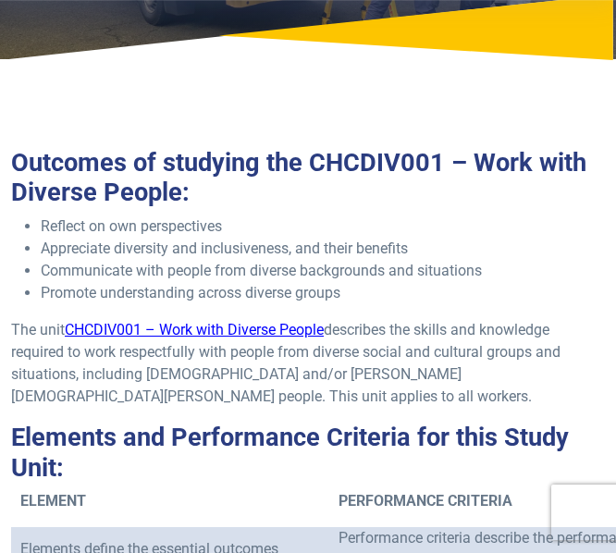
scroll to position [219, 0]
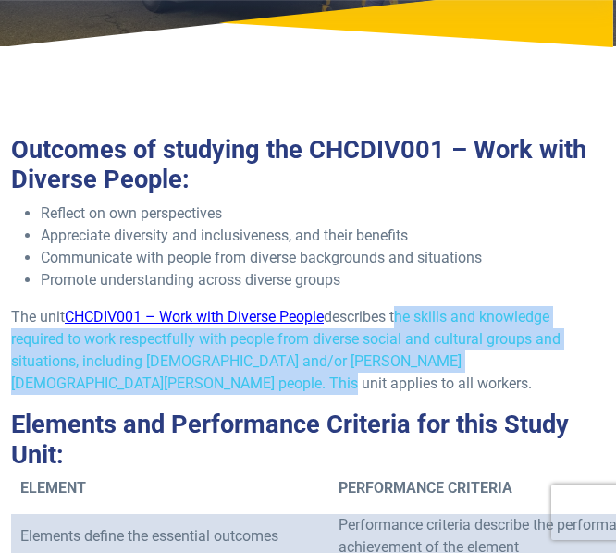
drag, startPoint x: 401, startPoint y: 316, endPoint x: 430, endPoint y: 380, distance: 70.4
click at [430, 380] on p "The unit CHCDIV001 – Work with Diverse People describes the skills and knowledg…" at bounding box center [308, 350] width 594 height 89
copy p "the skills and knowledge required to work respectfully with people from diverse…"
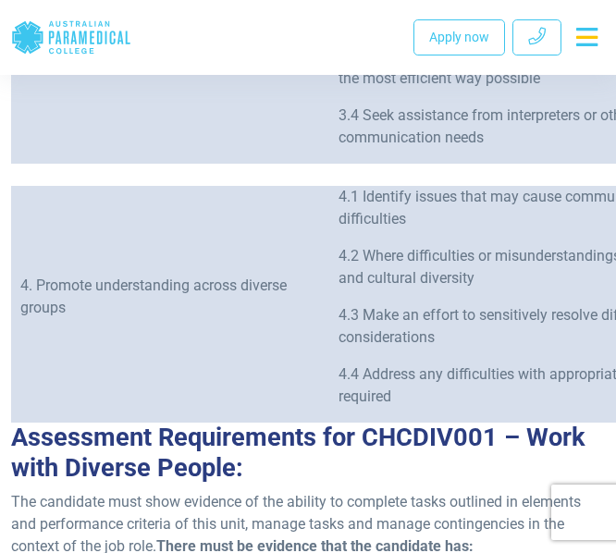
scroll to position [1103, 0]
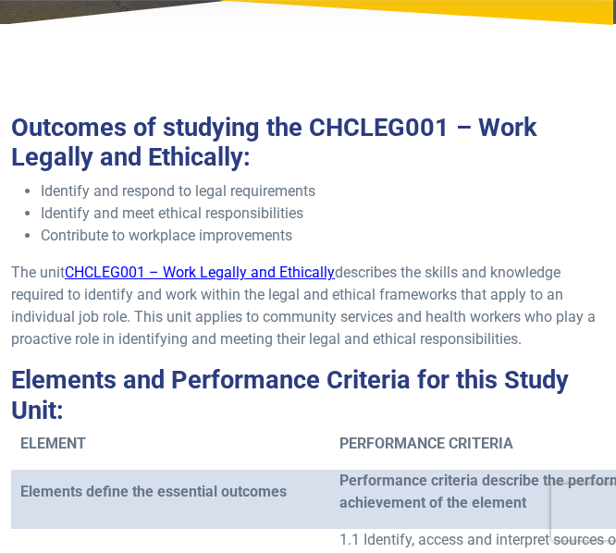
scroll to position [249, 0]
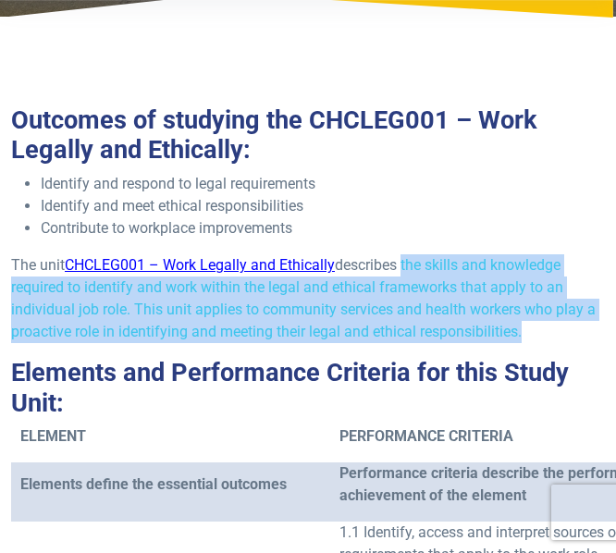
drag, startPoint x: 410, startPoint y: 264, endPoint x: 541, endPoint y: 327, distance: 145.7
click at [541, 327] on p "The unit CHCLEG001 – Work Legally and Ethically describes the skills and knowle…" at bounding box center [308, 298] width 594 height 89
copy p "the skills and knowledge required to identify and work within the legal and eth…"
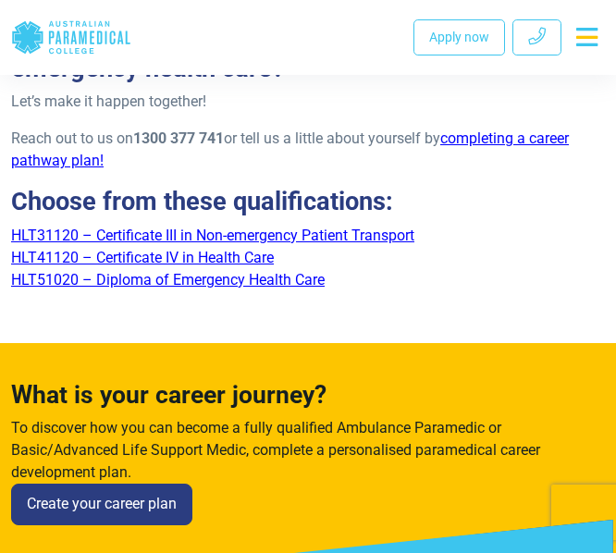
scroll to position [3355, 0]
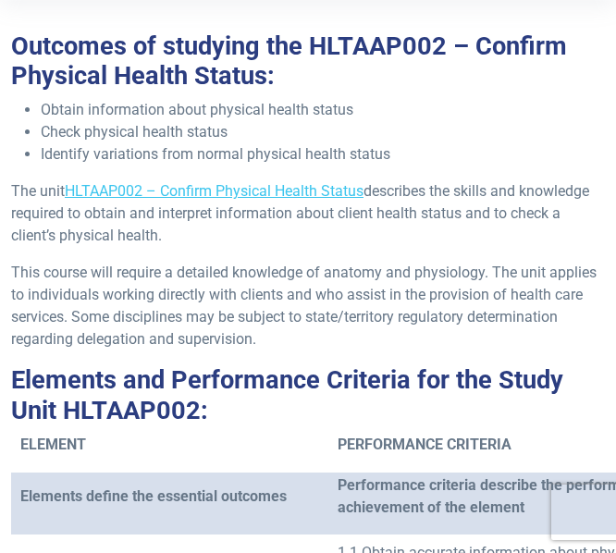
scroll to position [324, 0]
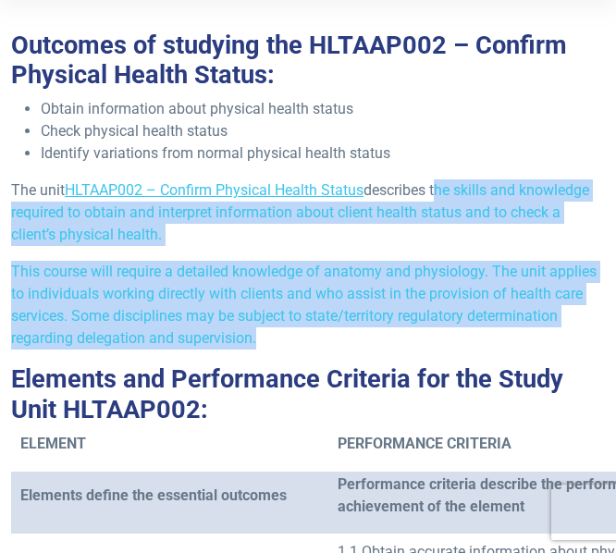
drag, startPoint x: 439, startPoint y: 188, endPoint x: 365, endPoint y: 350, distance: 178.1
copy div "the skills and knowledge required to obtain and interpret information about cli…"
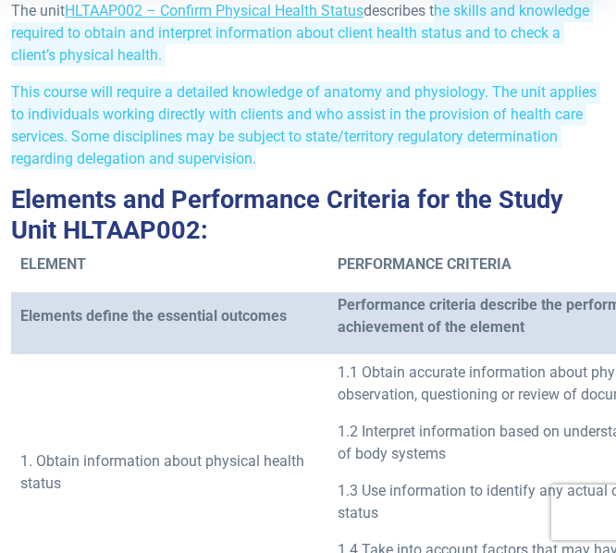
scroll to position [0, 0]
